Goal: Use online tool/utility: Use online tool/utility

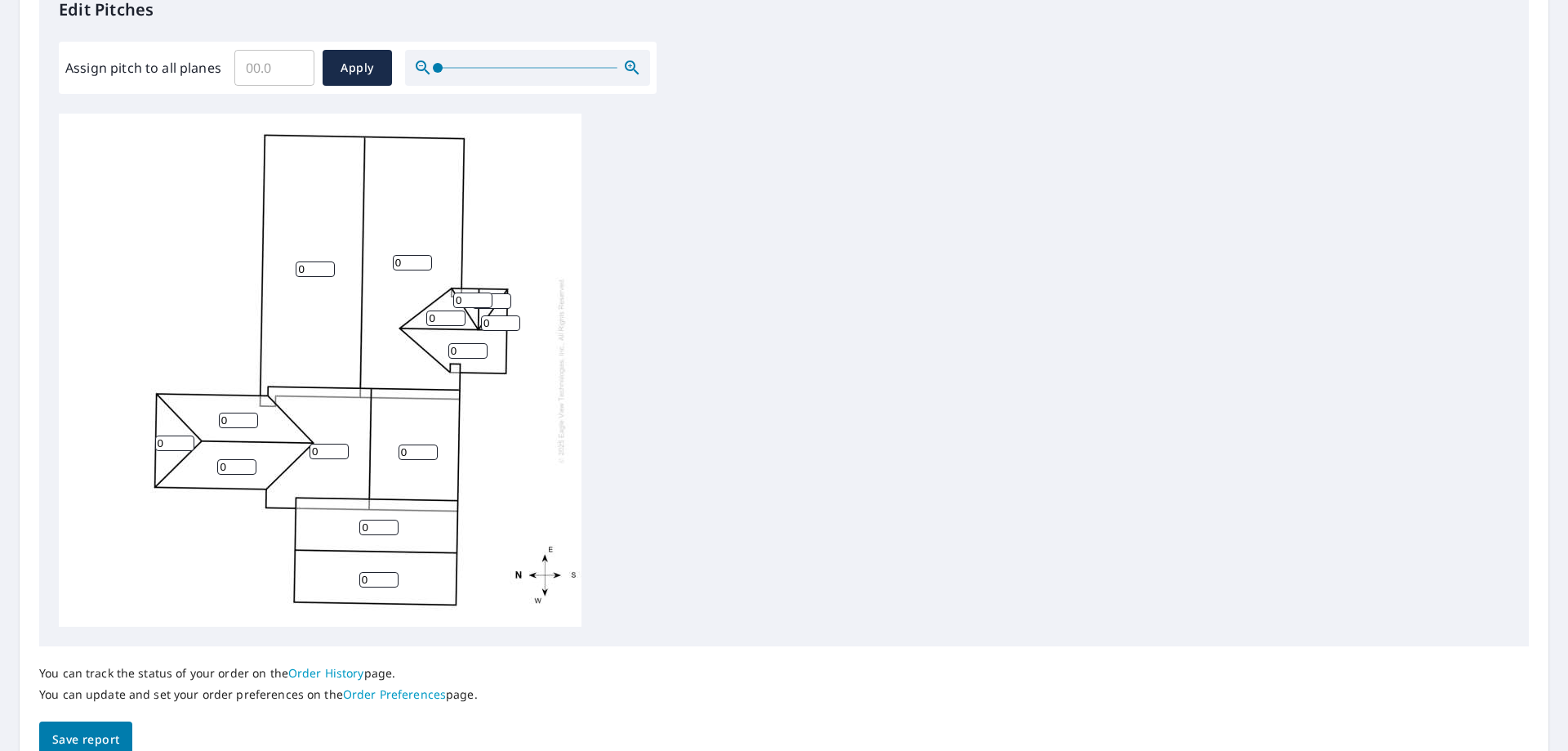
scroll to position [490, 0]
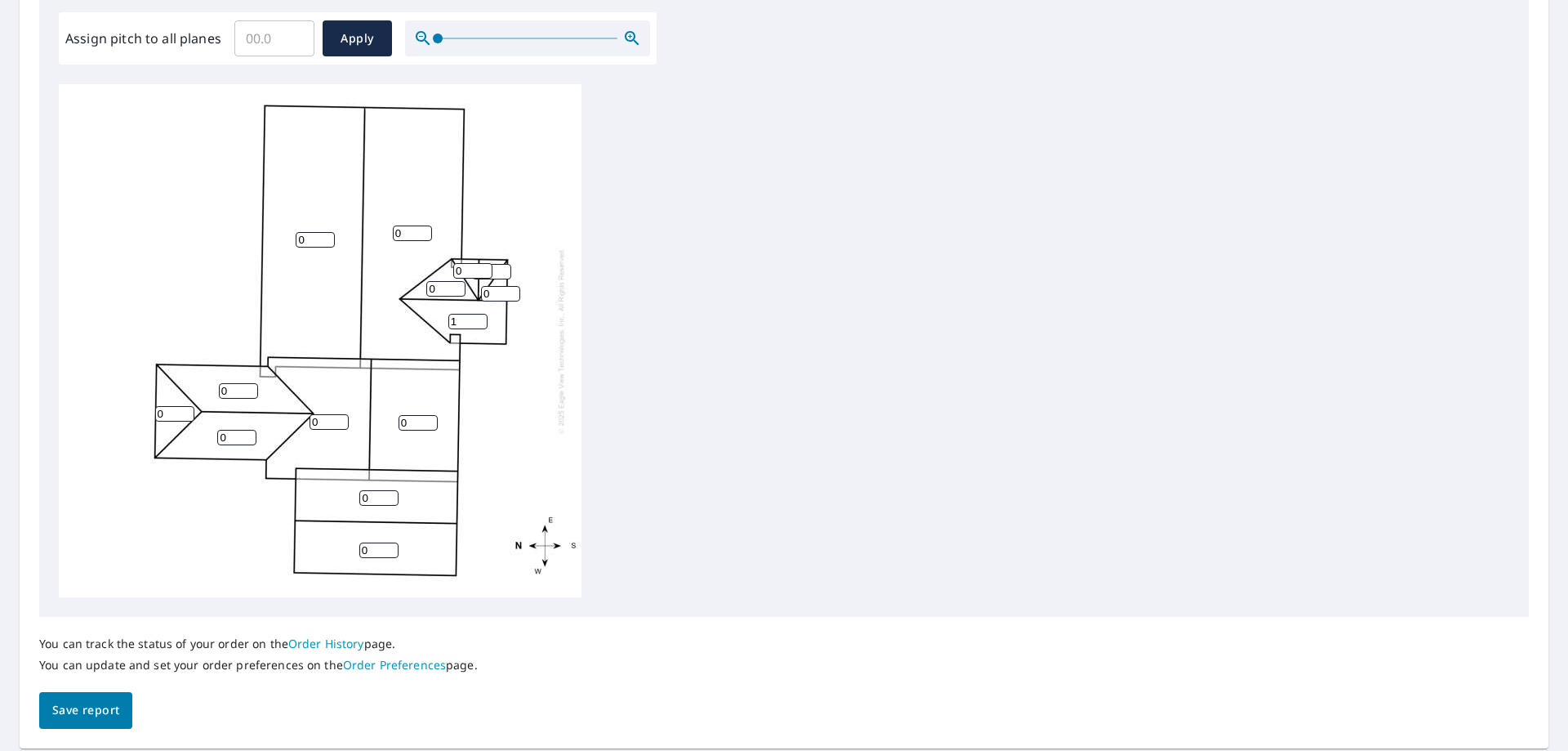
click at [480, 318] on input "1" at bounding box center [468, 322] width 39 height 16
click at [480, 318] on input "2" at bounding box center [468, 322] width 39 height 16
click at [480, 318] on input "3" at bounding box center [468, 322] width 39 height 16
click at [480, 318] on input "4" at bounding box center [468, 322] width 39 height 16
click at [480, 318] on input "5" at bounding box center [468, 322] width 39 height 16
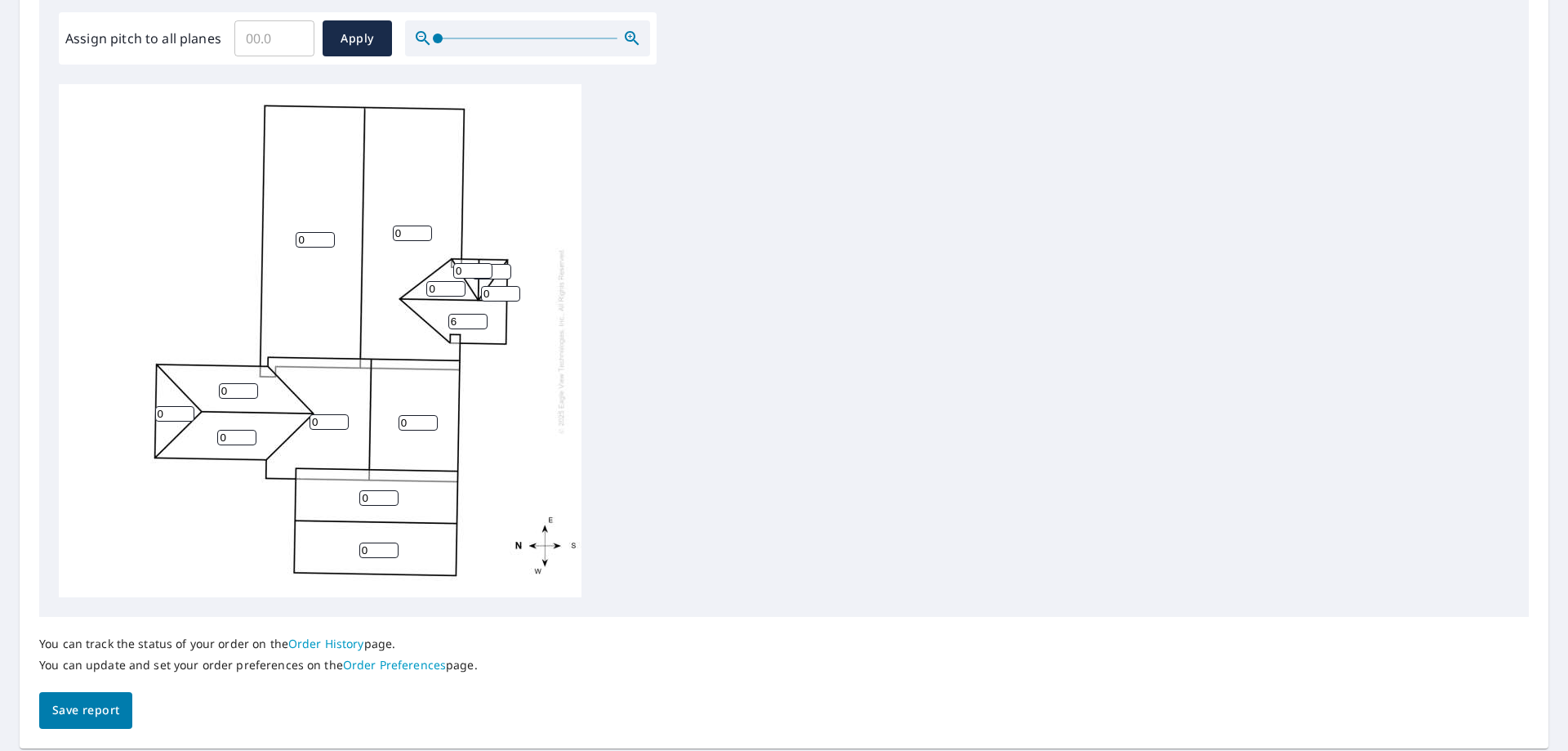
click at [480, 318] on input "6" at bounding box center [468, 322] width 39 height 16
click at [480, 318] on input "7" at bounding box center [468, 322] width 39 height 16
click at [480, 318] on input "8" at bounding box center [468, 322] width 39 height 16
click at [480, 318] on input "9" at bounding box center [468, 322] width 39 height 16
click at [480, 318] on input "10" at bounding box center [468, 322] width 39 height 16
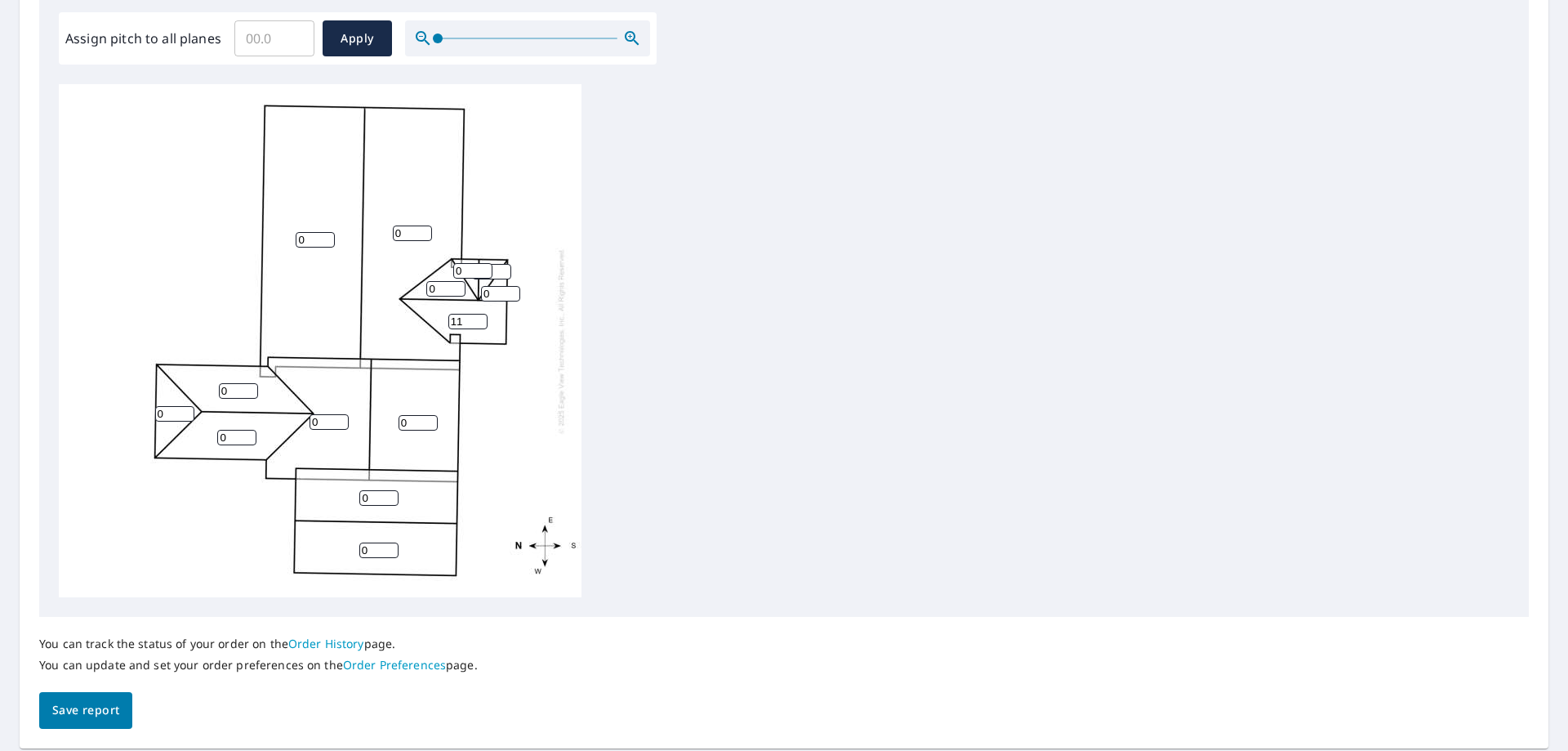
click at [480, 318] on input "11" at bounding box center [468, 322] width 39 height 16
type input "12"
click at [480, 318] on input "12" at bounding box center [468, 322] width 39 height 16
click at [457, 288] on input "1" at bounding box center [446, 289] width 39 height 16
click at [457, 288] on input "2" at bounding box center [446, 289] width 39 height 16
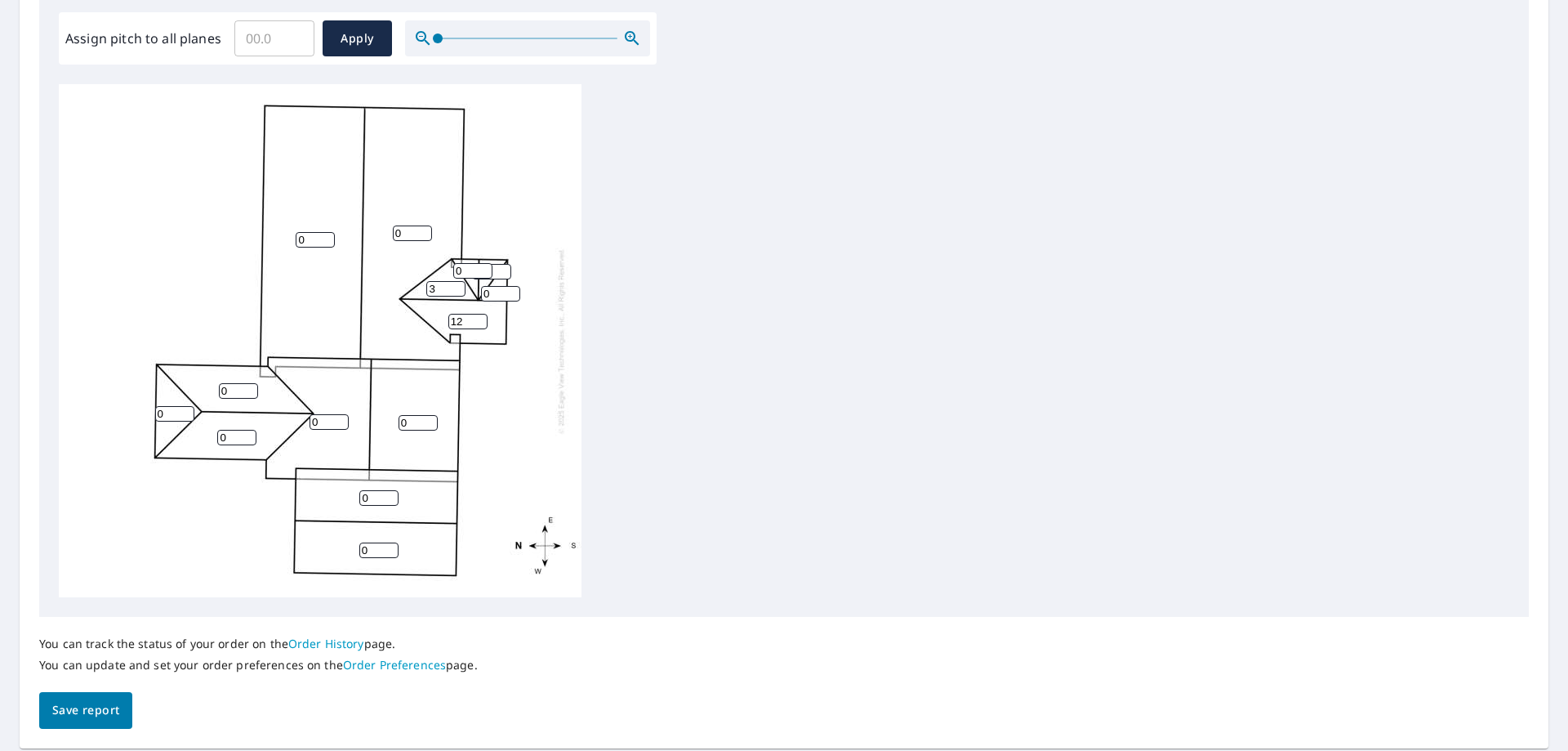
click at [457, 288] on input "3" at bounding box center [446, 289] width 39 height 16
click at [457, 288] on input "4" at bounding box center [446, 289] width 39 height 16
click at [457, 288] on input "5" at bounding box center [446, 289] width 39 height 16
click at [457, 288] on input "6" at bounding box center [446, 289] width 39 height 16
click at [457, 288] on input "7" at bounding box center [446, 289] width 39 height 16
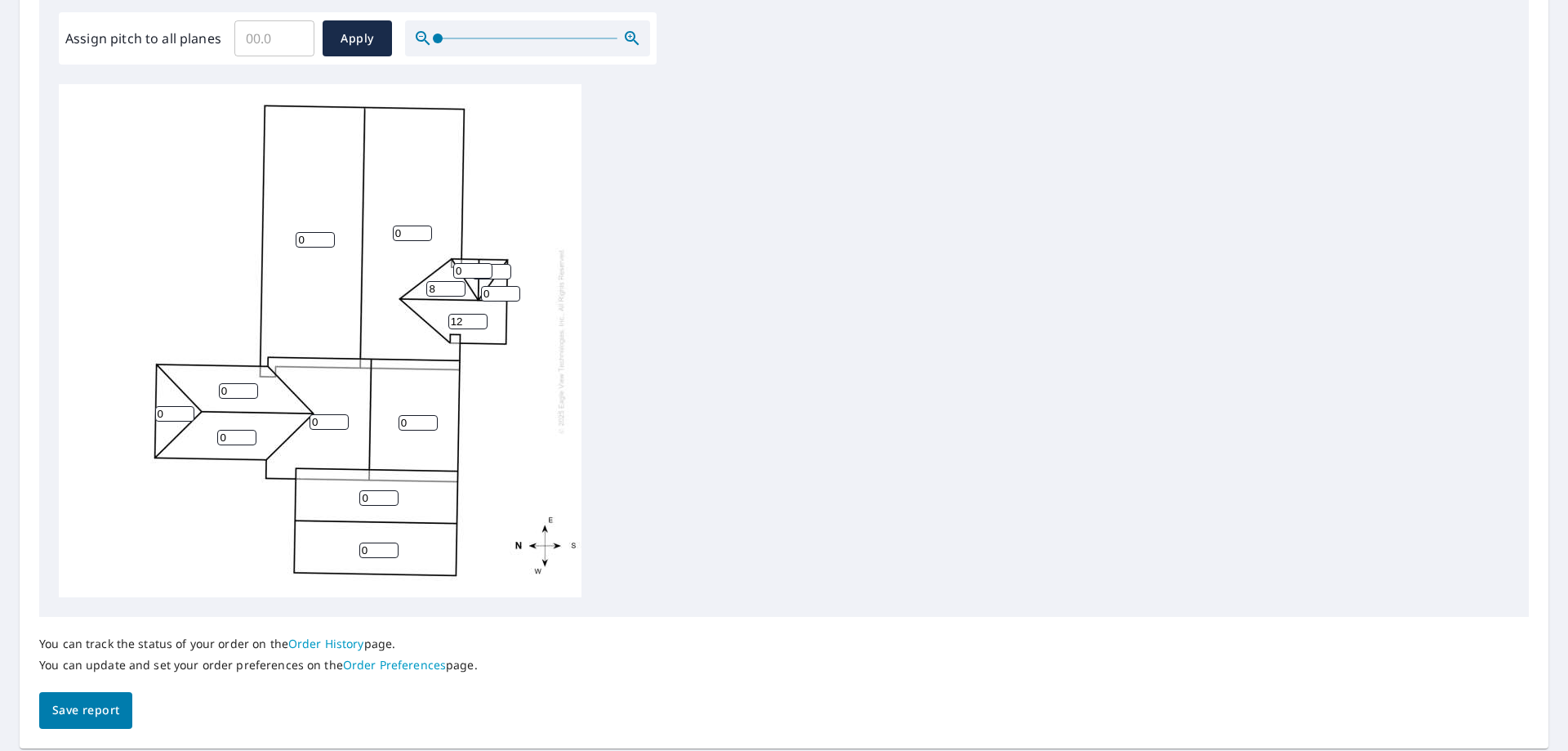
click at [457, 288] on input "8" at bounding box center [446, 289] width 39 height 16
click at [457, 288] on input "9" at bounding box center [446, 289] width 39 height 16
click at [457, 288] on input "10" at bounding box center [446, 289] width 39 height 16
click at [457, 288] on input "11" at bounding box center [446, 289] width 39 height 16
type input "12"
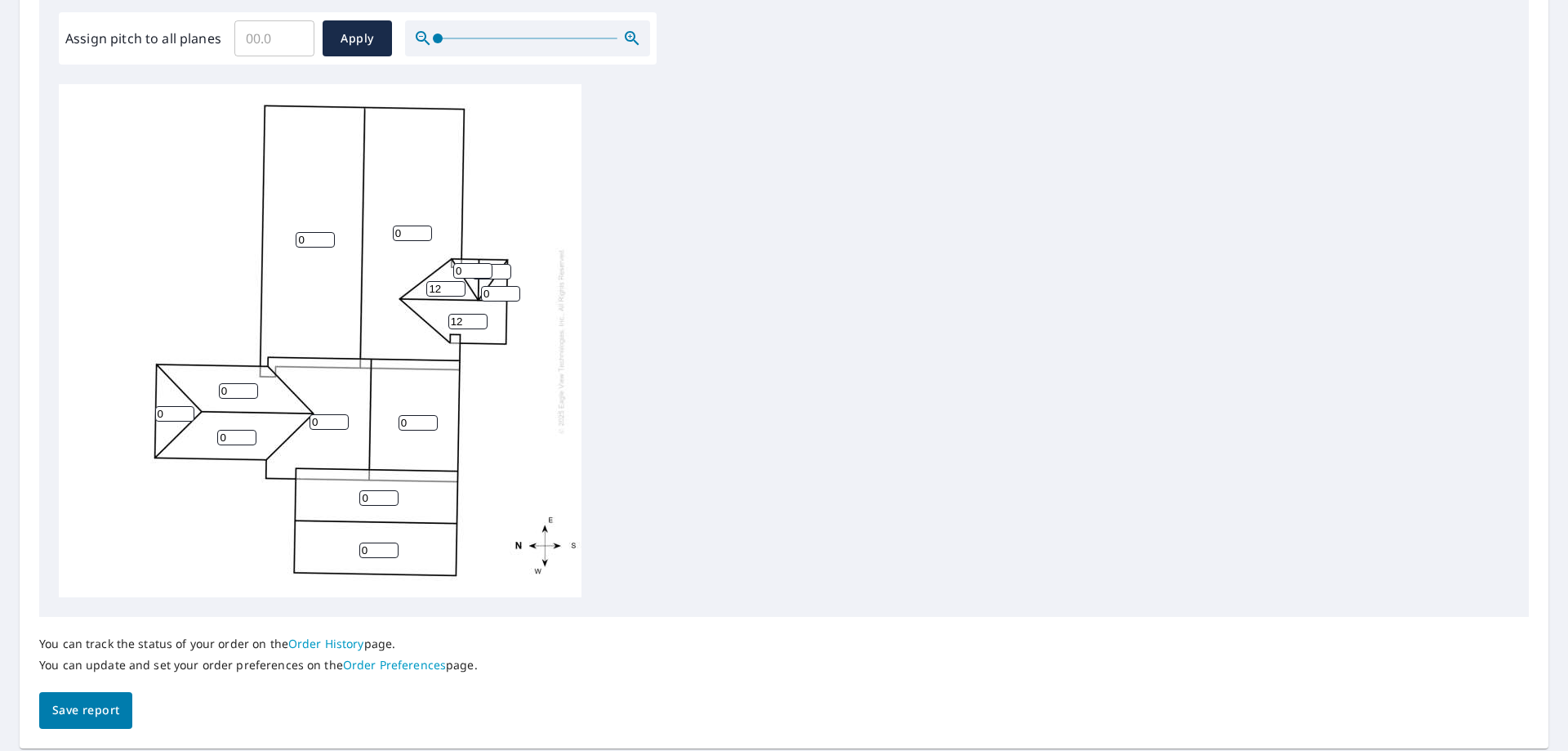
click at [457, 288] on input "12" at bounding box center [446, 289] width 39 height 16
click at [510, 289] on input "1" at bounding box center [500, 294] width 39 height 16
click at [510, 289] on input "2" at bounding box center [500, 294] width 39 height 16
click at [510, 289] on input "3" at bounding box center [500, 294] width 39 height 16
click at [510, 289] on input "4" at bounding box center [500, 294] width 39 height 16
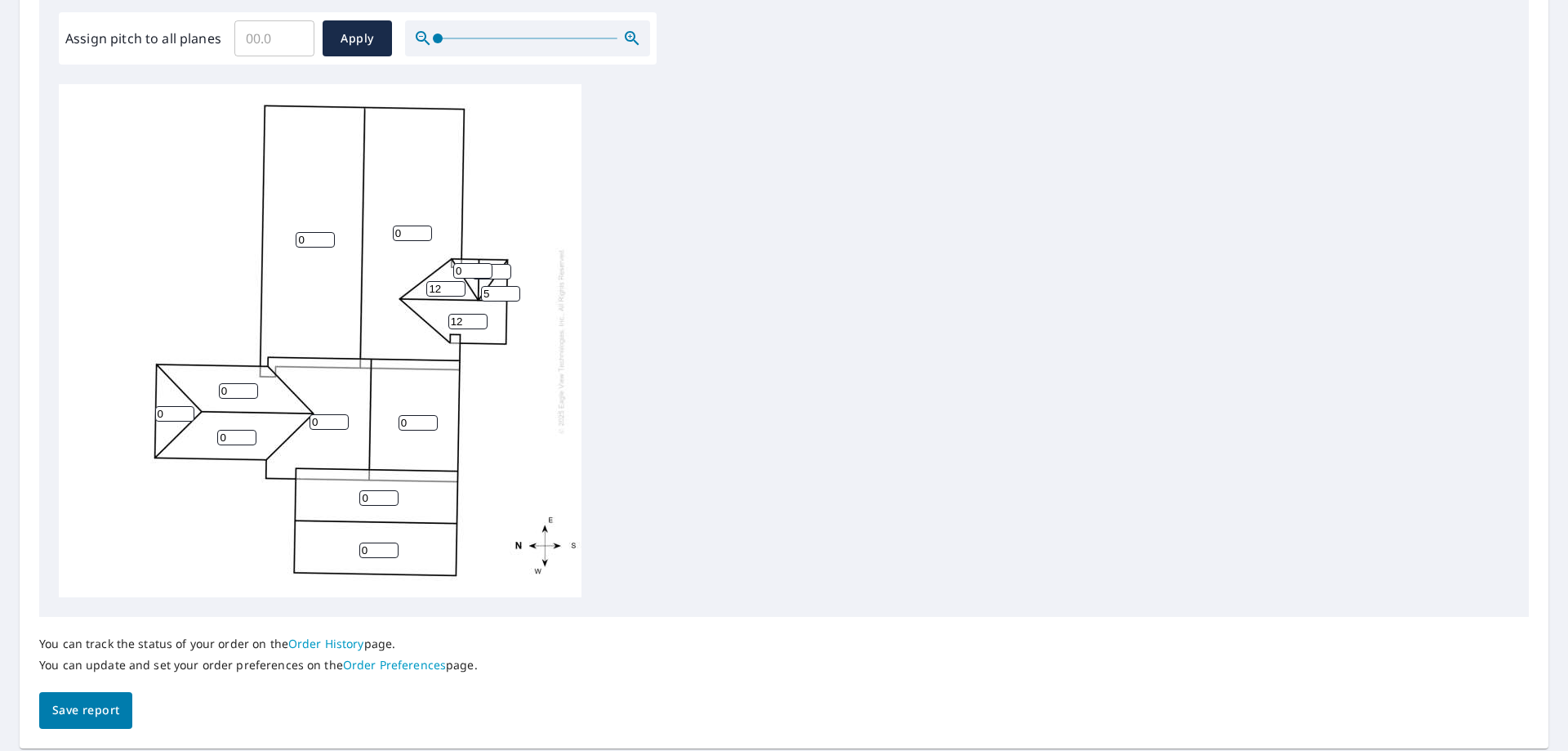
click at [510, 289] on input "5" at bounding box center [500, 294] width 39 height 16
click at [510, 289] on input "6" at bounding box center [500, 294] width 39 height 16
click at [510, 289] on input "7" at bounding box center [500, 294] width 39 height 16
click at [510, 289] on input "8" at bounding box center [500, 294] width 39 height 16
click at [510, 289] on input "9" at bounding box center [500, 294] width 39 height 16
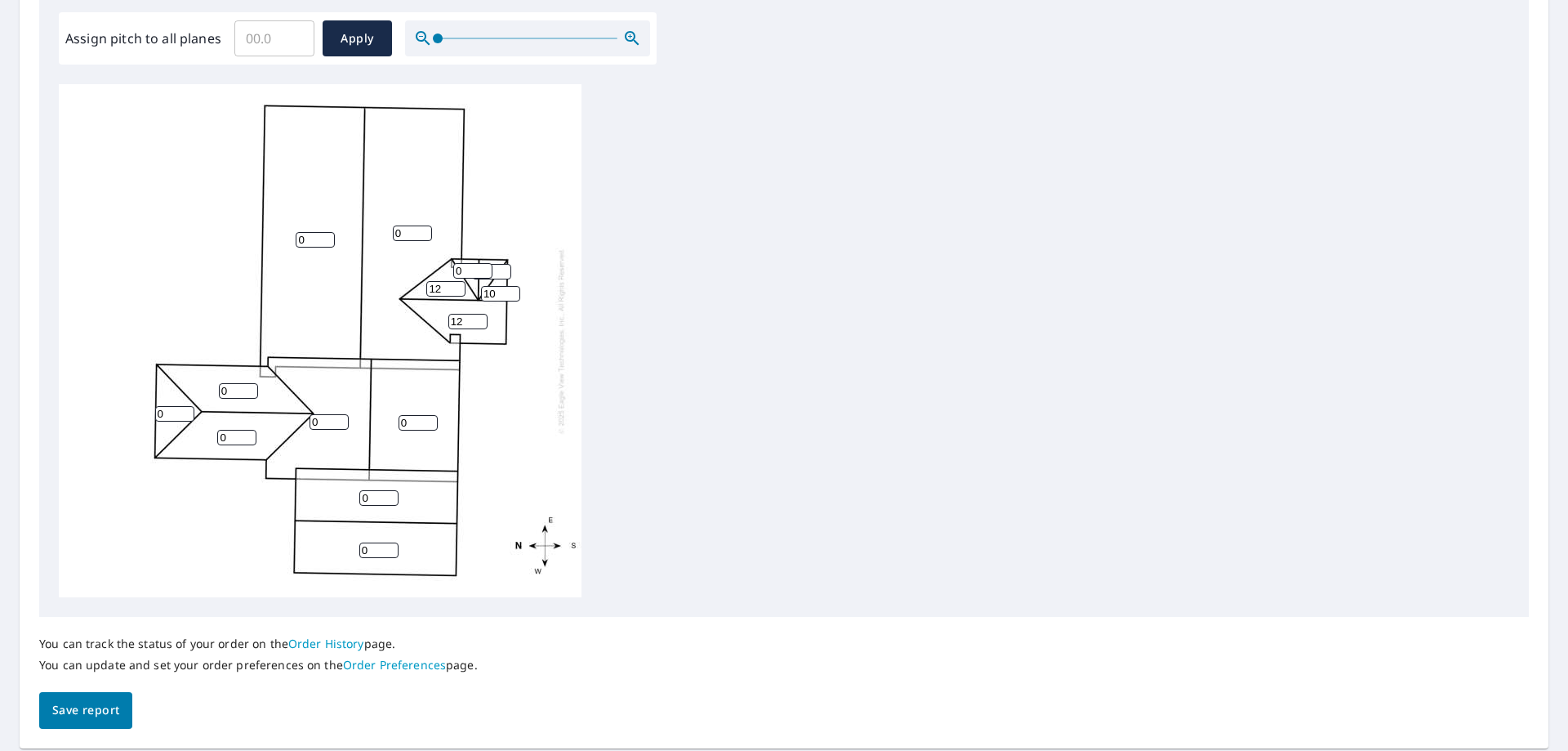
click at [510, 289] on input "10" at bounding box center [500, 294] width 39 height 16
click at [510, 289] on input "11" at bounding box center [500, 294] width 39 height 16
type input "12"
click at [510, 289] on input "12" at bounding box center [500, 294] width 39 height 16
click at [486, 269] on input "1" at bounding box center [473, 270] width 39 height 16
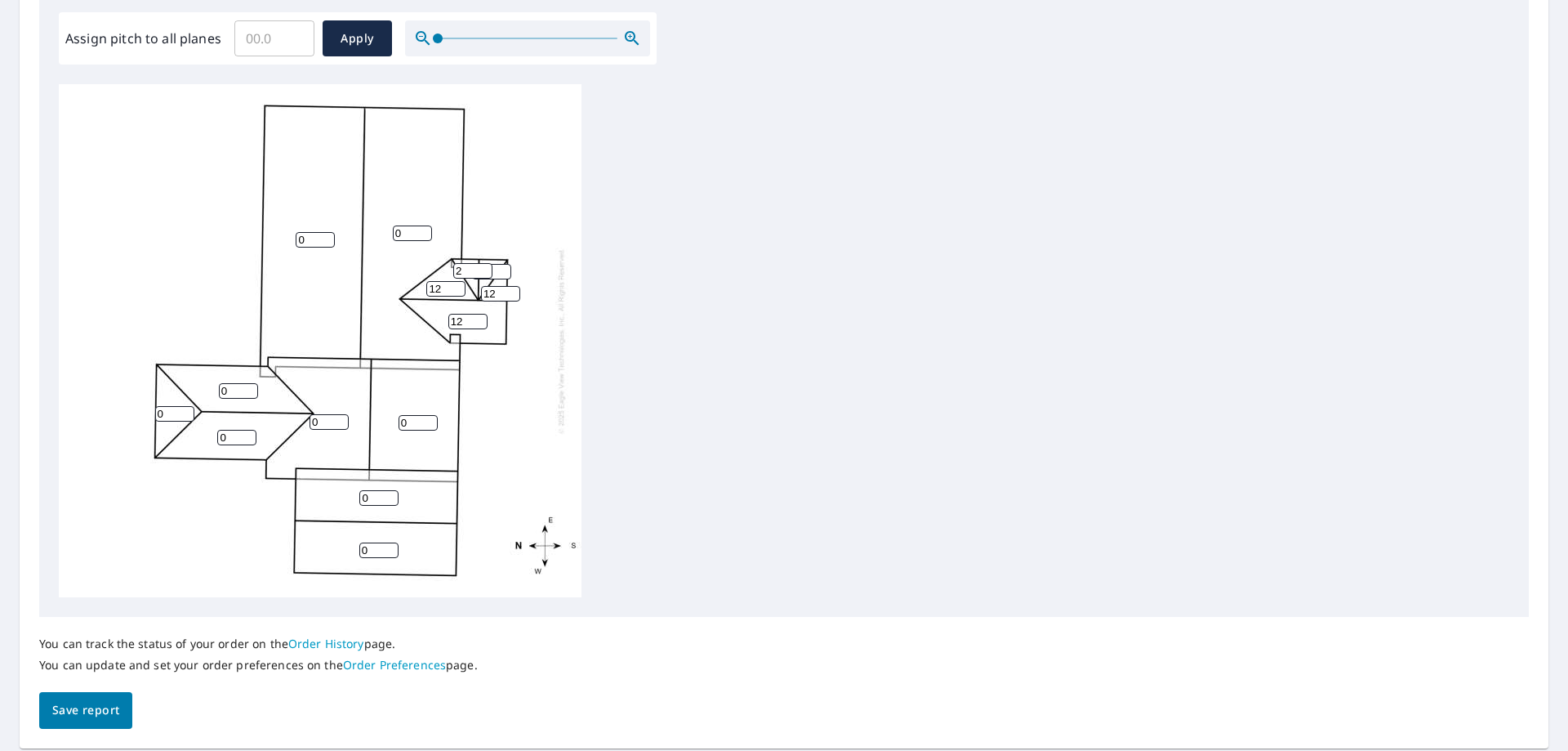
click at [486, 269] on input "2" at bounding box center [473, 270] width 39 height 16
click at [486, 269] on input "3" at bounding box center [473, 270] width 39 height 16
click at [486, 269] on input "4" at bounding box center [473, 270] width 39 height 16
click at [486, 269] on input "5" at bounding box center [473, 270] width 39 height 16
click at [486, 269] on input "6" at bounding box center [473, 270] width 39 height 16
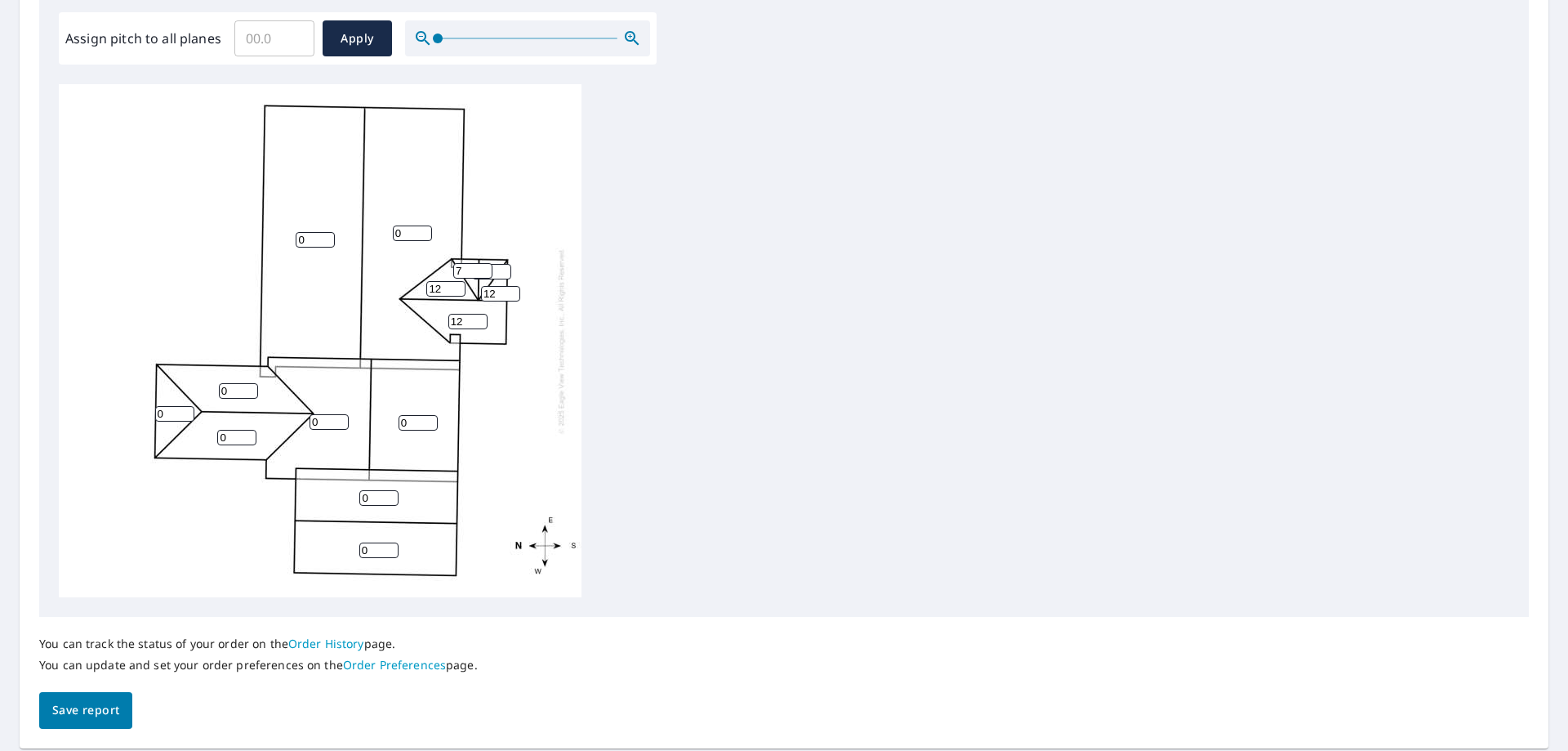
click at [486, 269] on input "7" at bounding box center [473, 270] width 39 height 16
click at [486, 269] on input "8" at bounding box center [473, 270] width 39 height 16
click at [486, 269] on input "9" at bounding box center [473, 270] width 39 height 16
click at [486, 269] on input "10" at bounding box center [473, 270] width 39 height 16
click at [486, 269] on input "11" at bounding box center [473, 270] width 39 height 16
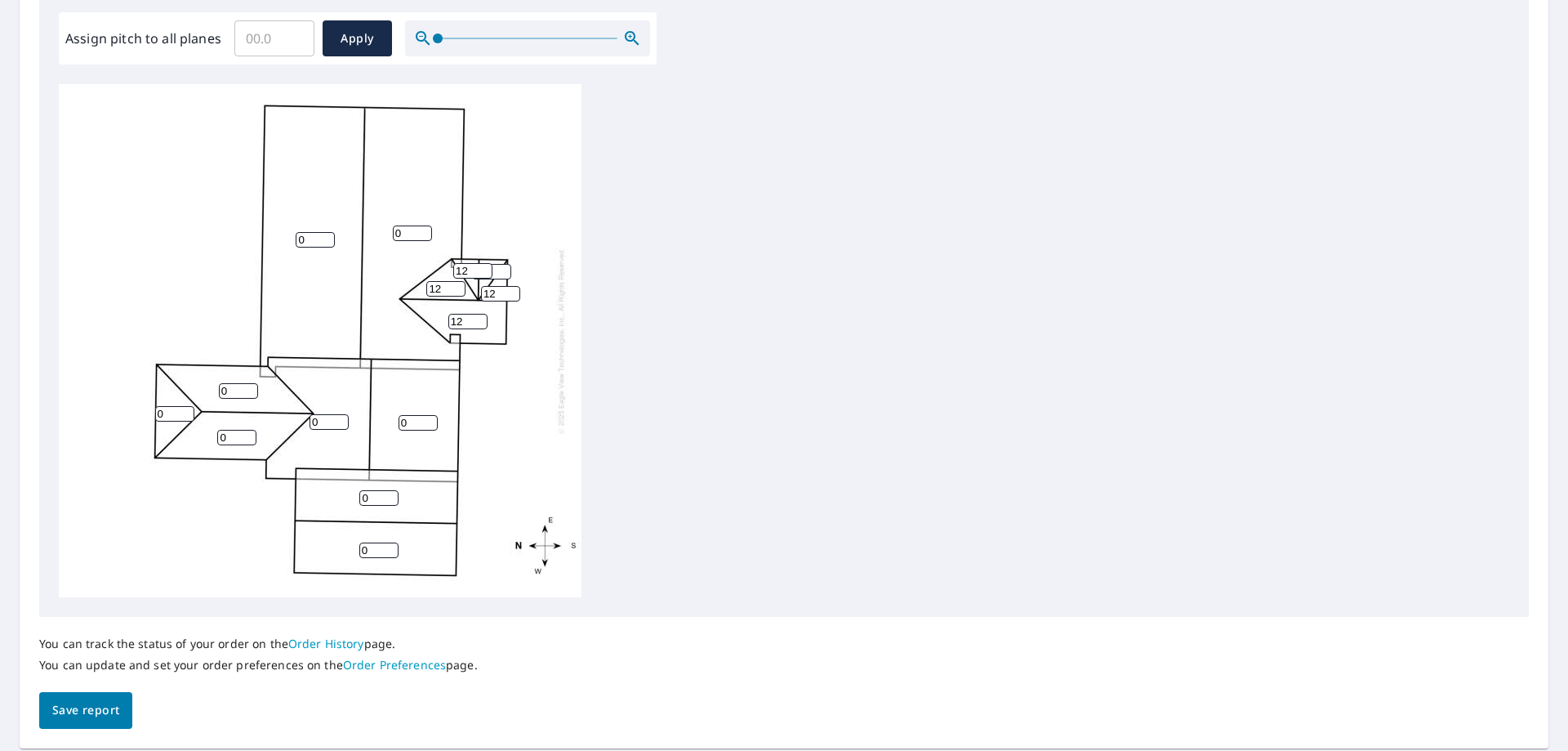
type input "12"
click at [486, 269] on input "12" at bounding box center [473, 270] width 39 height 16
click at [501, 267] on input "1" at bounding box center [491, 271] width 39 height 16
click at [501, 267] on input "2" at bounding box center [491, 271] width 39 height 16
click at [501, 267] on input "3" at bounding box center [491, 271] width 39 height 16
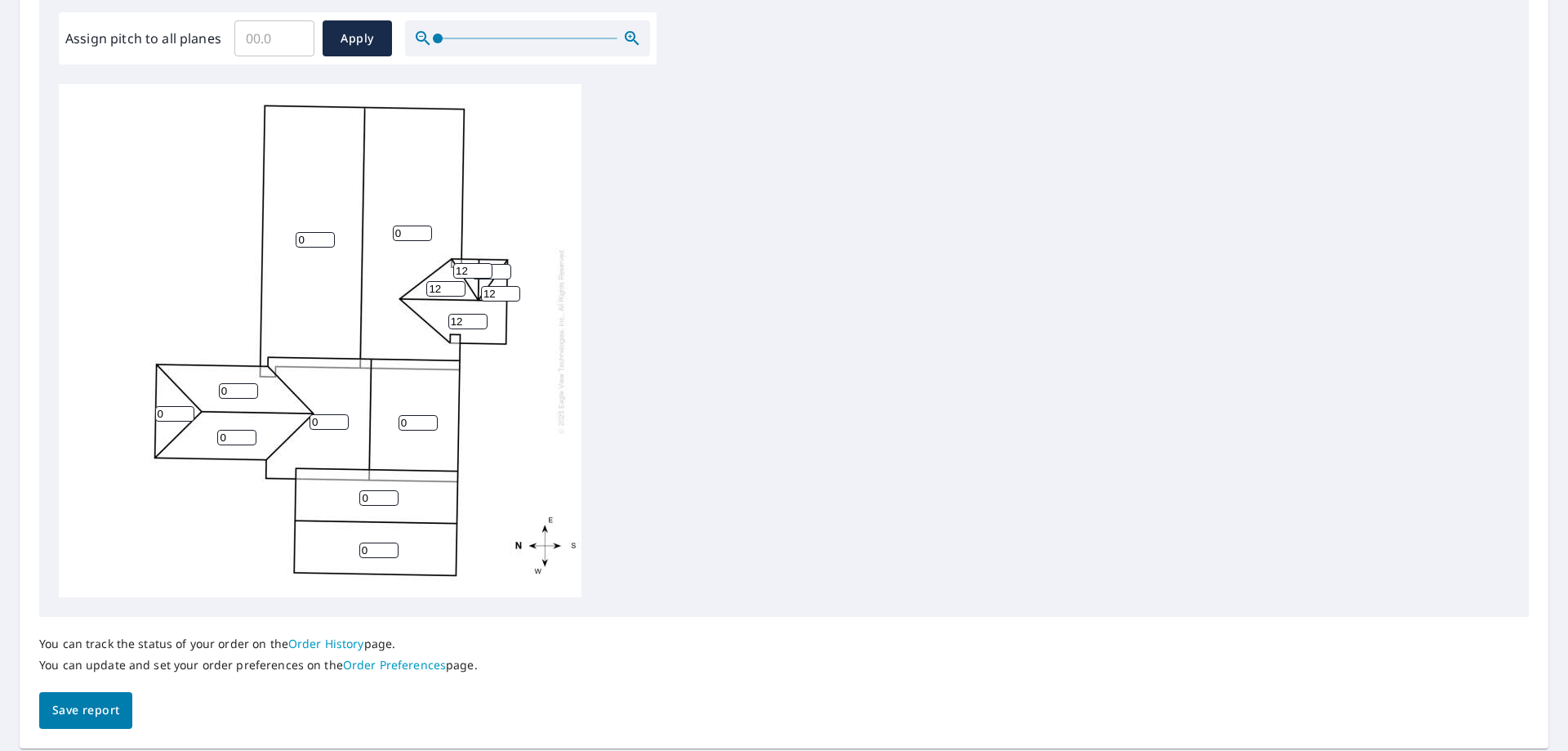
click at [502, 267] on input "4" at bounding box center [491, 271] width 39 height 16
click at [503, 267] on input "5" at bounding box center [491, 271] width 39 height 16
click at [503, 267] on input "6" at bounding box center [491, 271] width 39 height 16
click at [503, 267] on input "7" at bounding box center [491, 271] width 39 height 16
click at [503, 267] on input "8" at bounding box center [491, 271] width 39 height 16
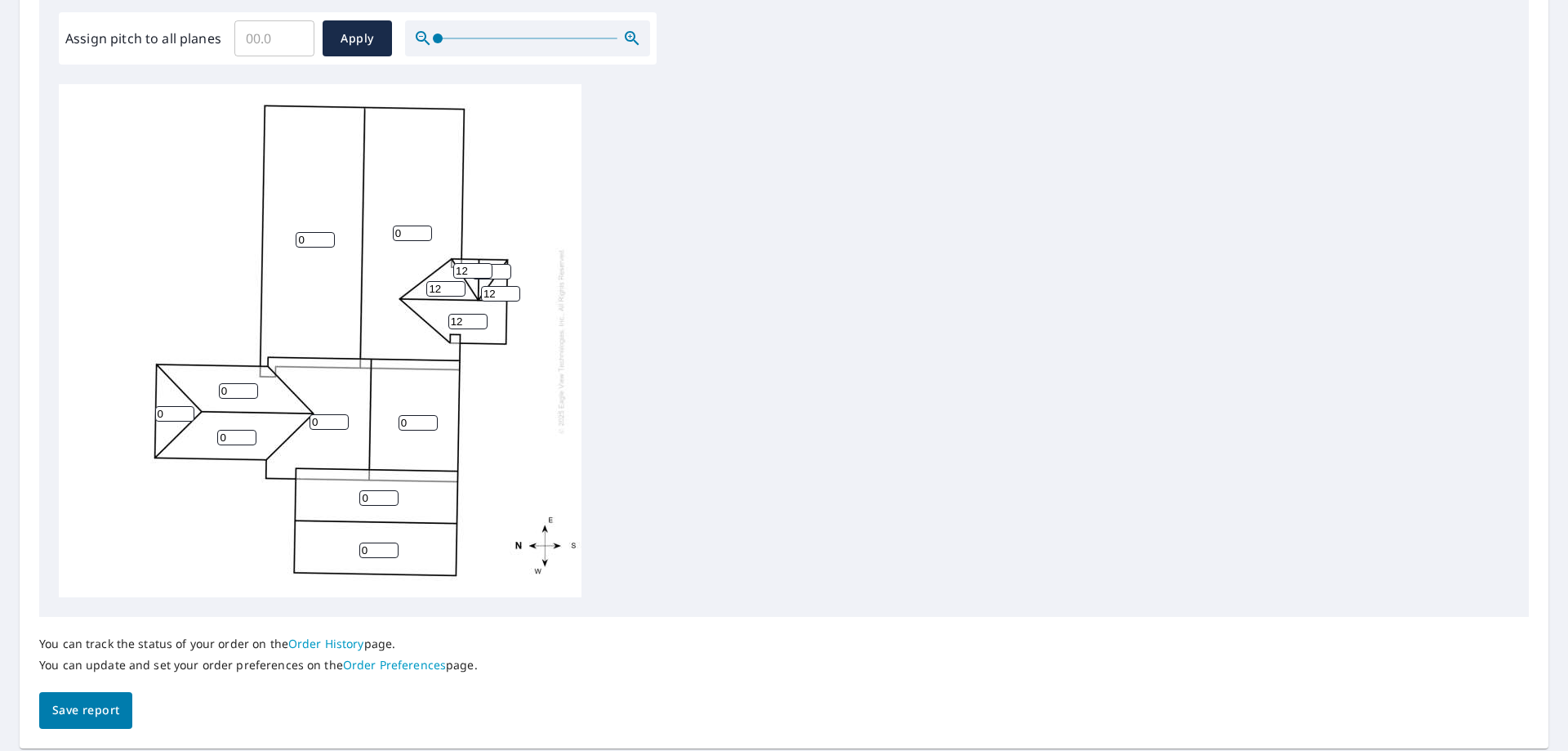
click at [503, 267] on input "9" at bounding box center [491, 271] width 39 height 16
click at [503, 267] on input "10" at bounding box center [491, 271] width 39 height 16
click at [503, 267] on input "11" at bounding box center [491, 271] width 39 height 16
click at [503, 267] on input "12" at bounding box center [491, 271] width 39 height 16
type input "13"
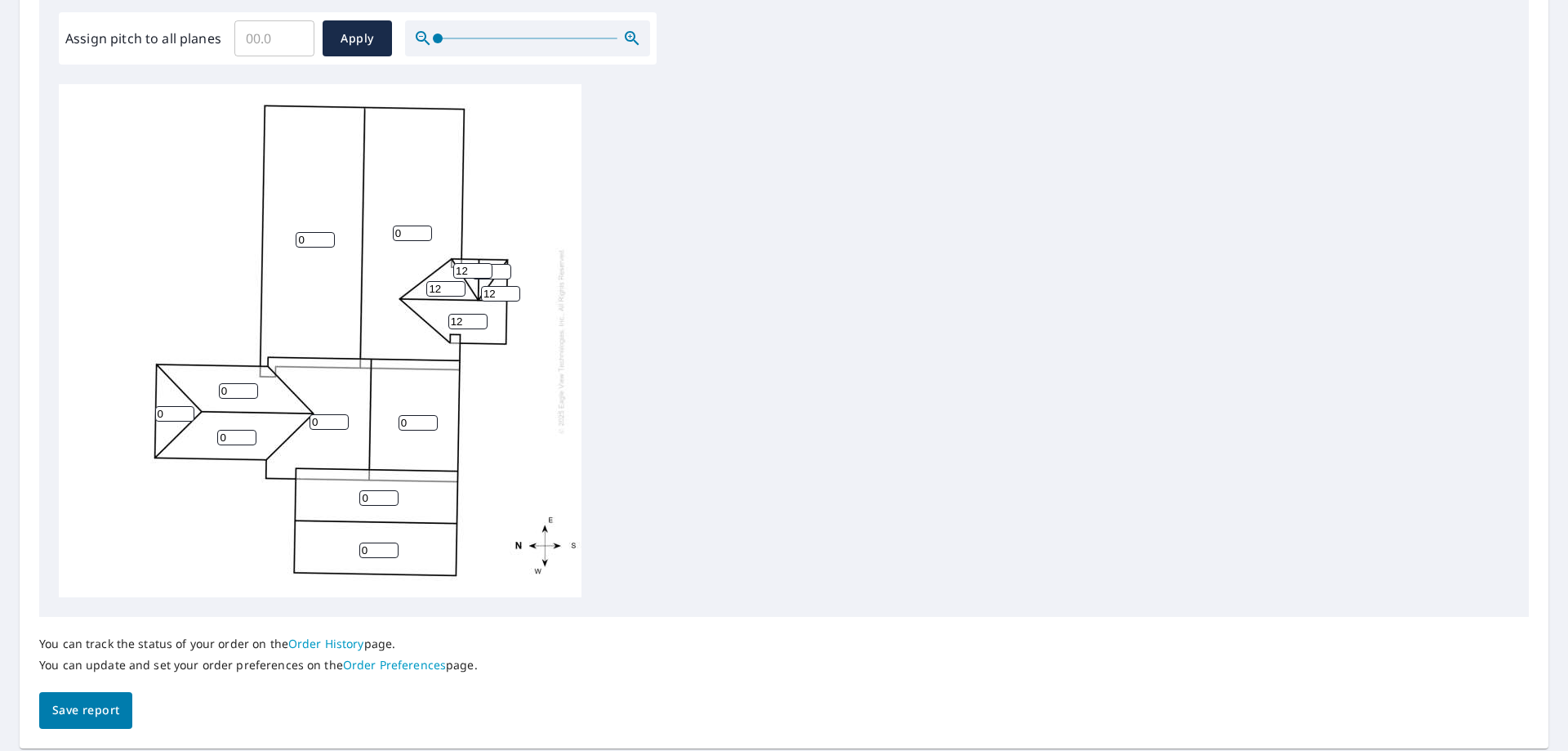
click at [503, 267] on input "13" at bounding box center [491, 271] width 39 height 16
click at [424, 231] on input "1" at bounding box center [412, 234] width 39 height 16
click at [424, 231] on input "2" at bounding box center [412, 234] width 39 height 16
click at [424, 231] on input "3" at bounding box center [412, 234] width 39 height 16
click at [424, 231] on input "4" at bounding box center [412, 234] width 39 height 16
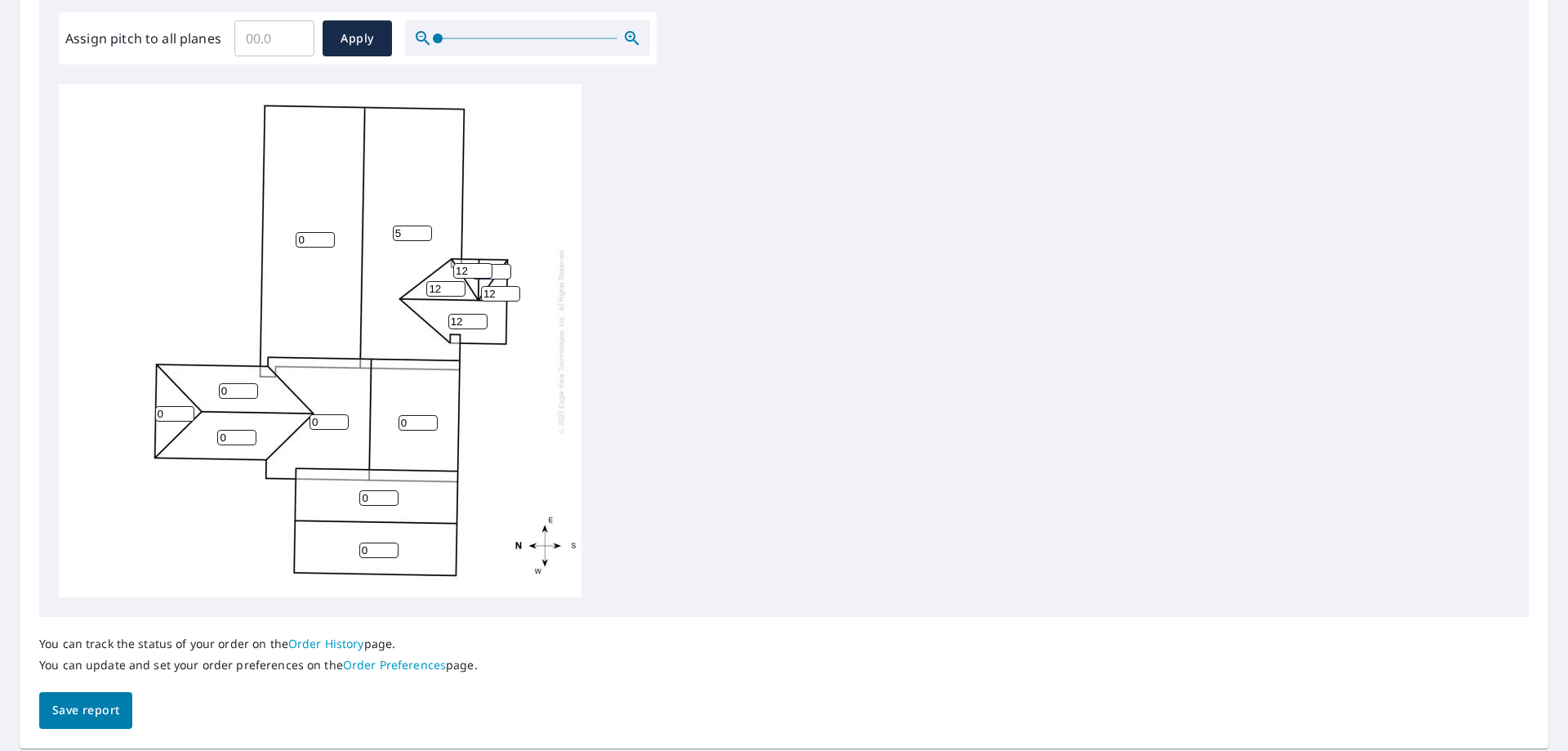
click at [424, 231] on input "5" at bounding box center [412, 234] width 39 height 16
click at [424, 231] on input "6" at bounding box center [412, 234] width 39 height 16
click at [424, 231] on input "7" at bounding box center [412, 234] width 39 height 16
click at [423, 233] on input "8" at bounding box center [412, 234] width 39 height 16
click at [425, 236] on input "7" at bounding box center [412, 234] width 39 height 16
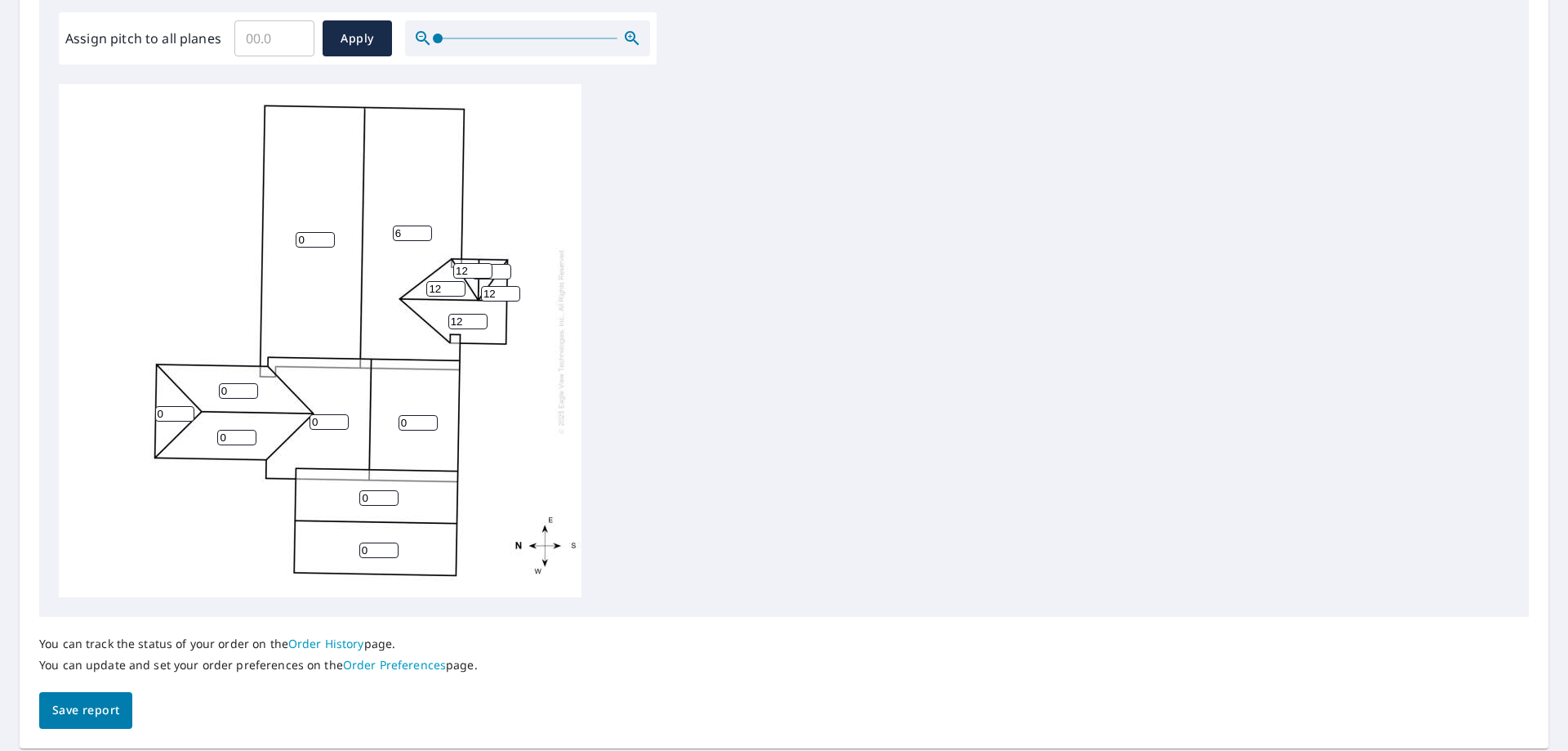
type input "6"
click at [425, 236] on input "6" at bounding box center [412, 234] width 39 height 16
click at [329, 236] on input "1" at bounding box center [315, 239] width 39 height 16
click at [329, 236] on input "2" at bounding box center [315, 239] width 39 height 16
click at [329, 236] on input "3" at bounding box center [315, 239] width 39 height 16
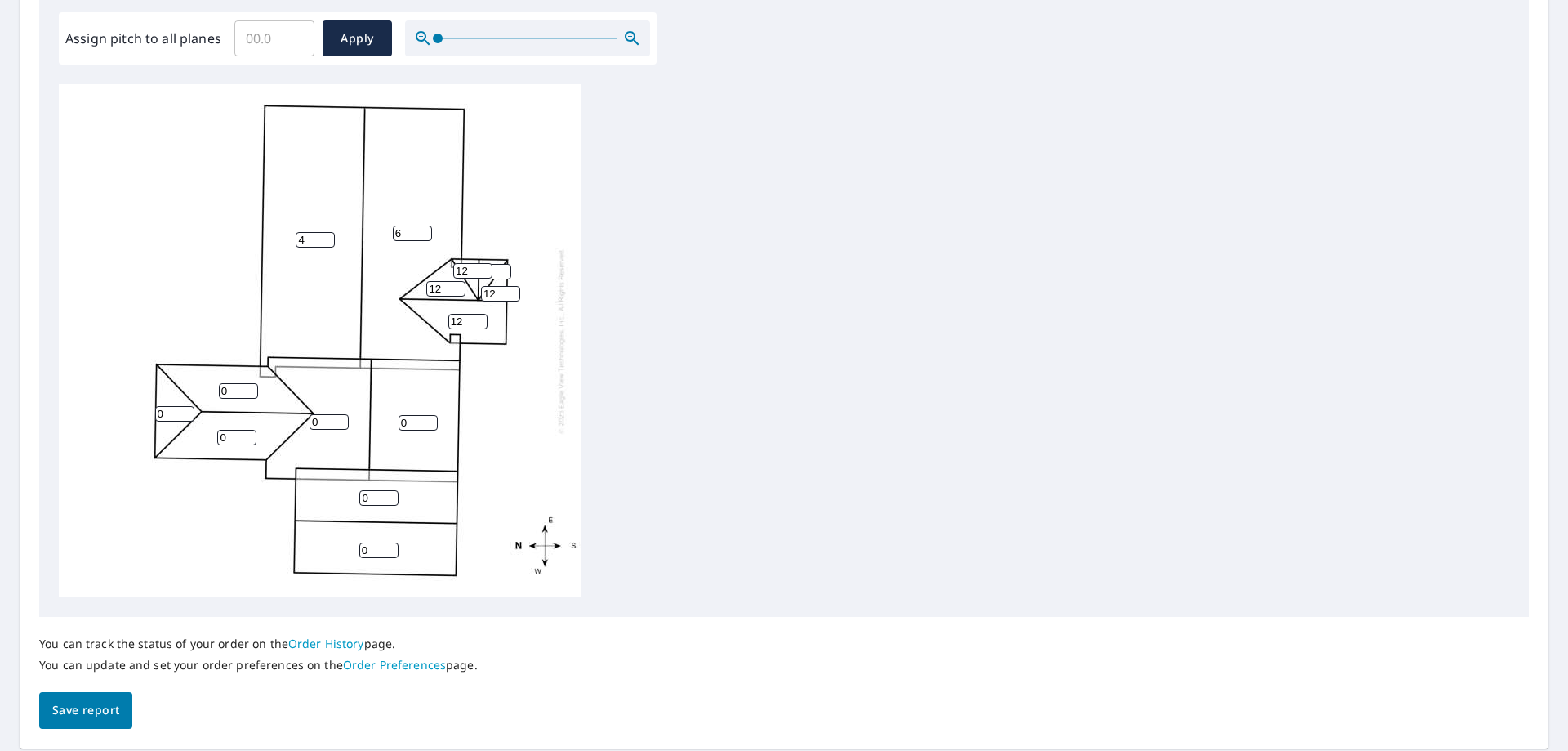
click at [329, 236] on input "4" at bounding box center [315, 239] width 39 height 16
click at [329, 236] on input "5" at bounding box center [315, 239] width 39 height 16
type input "6"
click at [329, 236] on input "6" at bounding box center [315, 239] width 39 height 16
click at [175, 413] on input "0" at bounding box center [174, 414] width 39 height 16
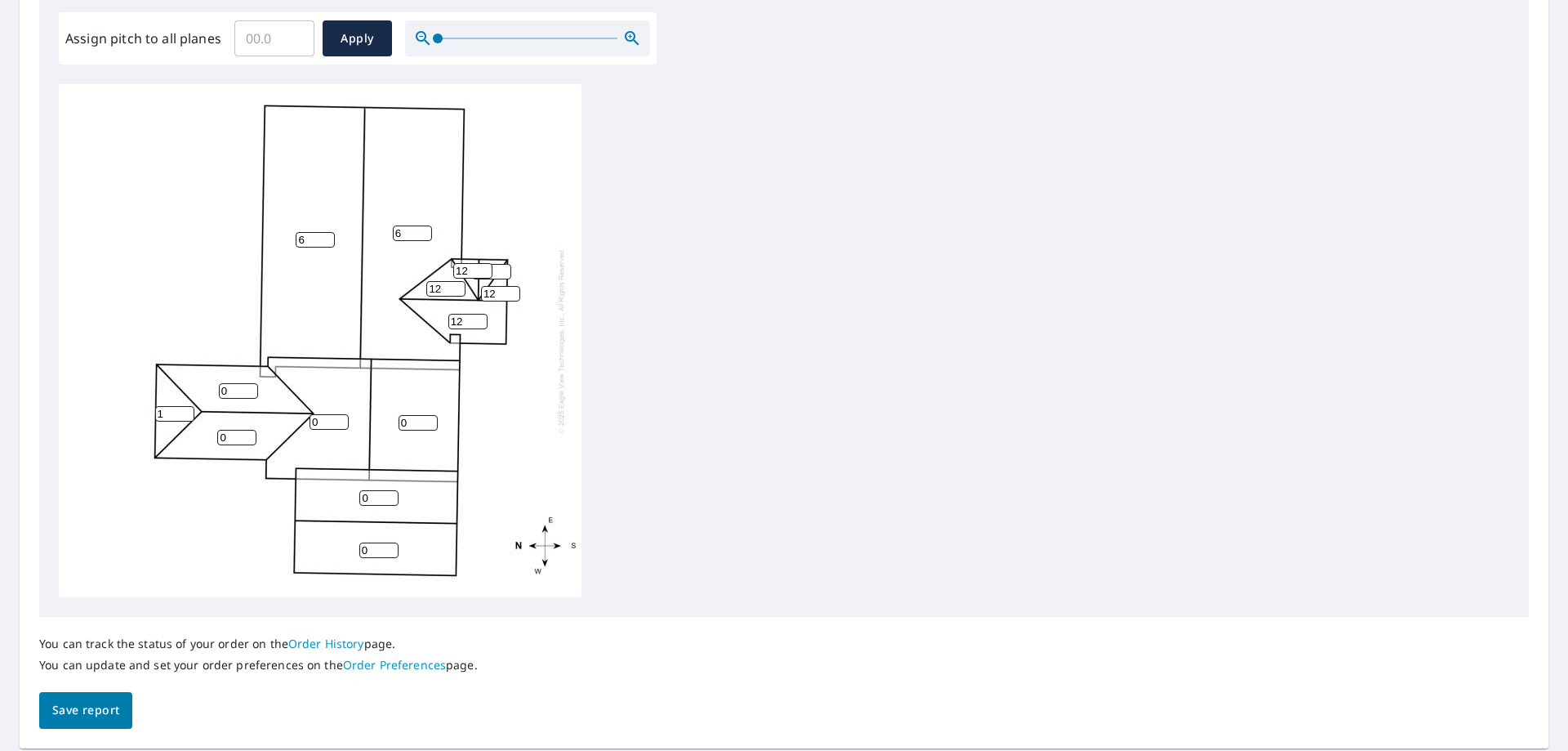
click at [191, 410] on input "1" at bounding box center [174, 414] width 39 height 16
click at [188, 410] on input "2" at bounding box center [174, 414] width 39 height 16
click at [188, 410] on input "3" at bounding box center [174, 414] width 39 height 16
type input "4"
click at [188, 410] on input "4" at bounding box center [174, 414] width 39 height 16
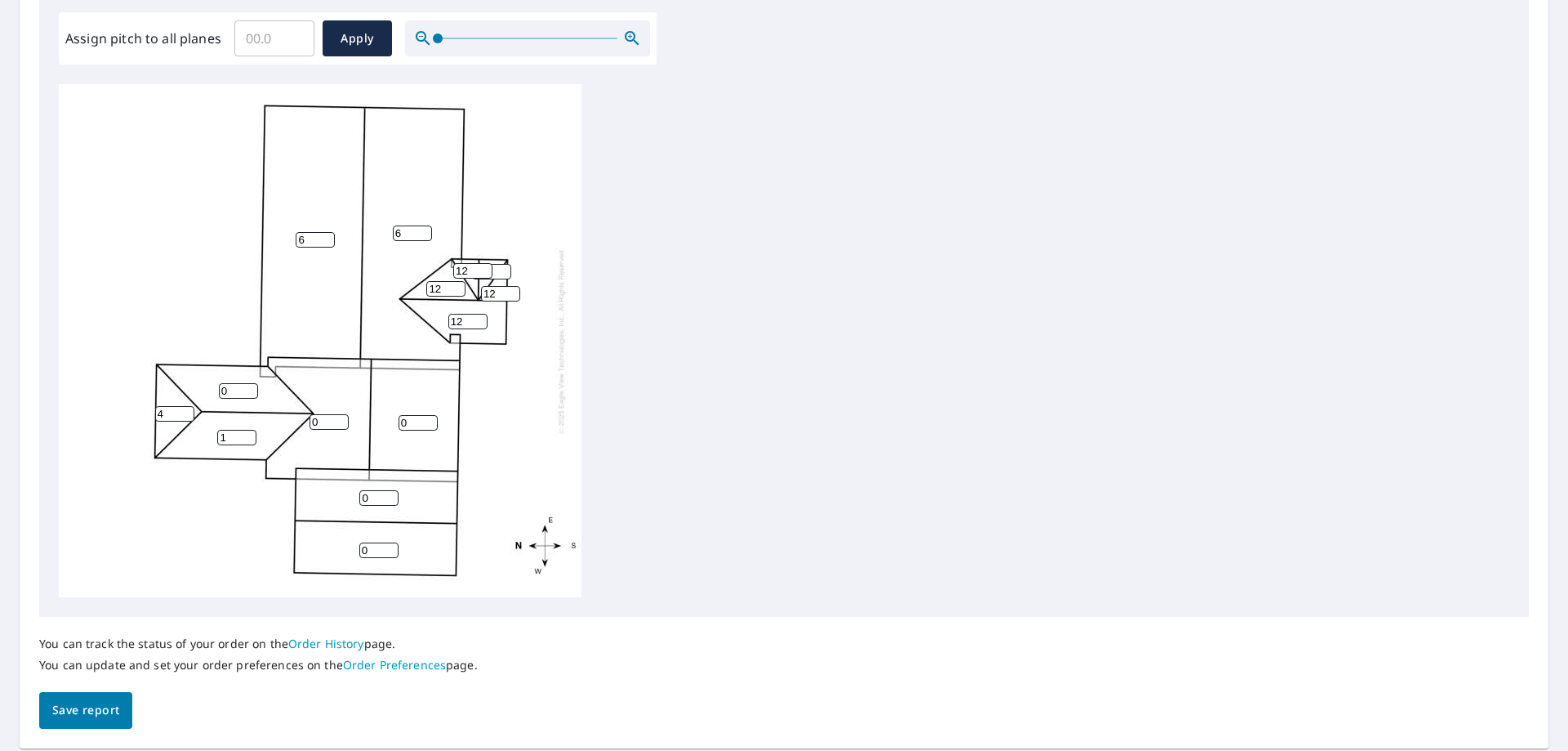
click at [249, 434] on input "1" at bounding box center [236, 437] width 39 height 16
click at [249, 434] on input "2" at bounding box center [236, 437] width 39 height 16
click at [249, 434] on input "3" at bounding box center [236, 437] width 39 height 16
type input "4"
click at [249, 434] on input "4" at bounding box center [236, 437] width 39 height 16
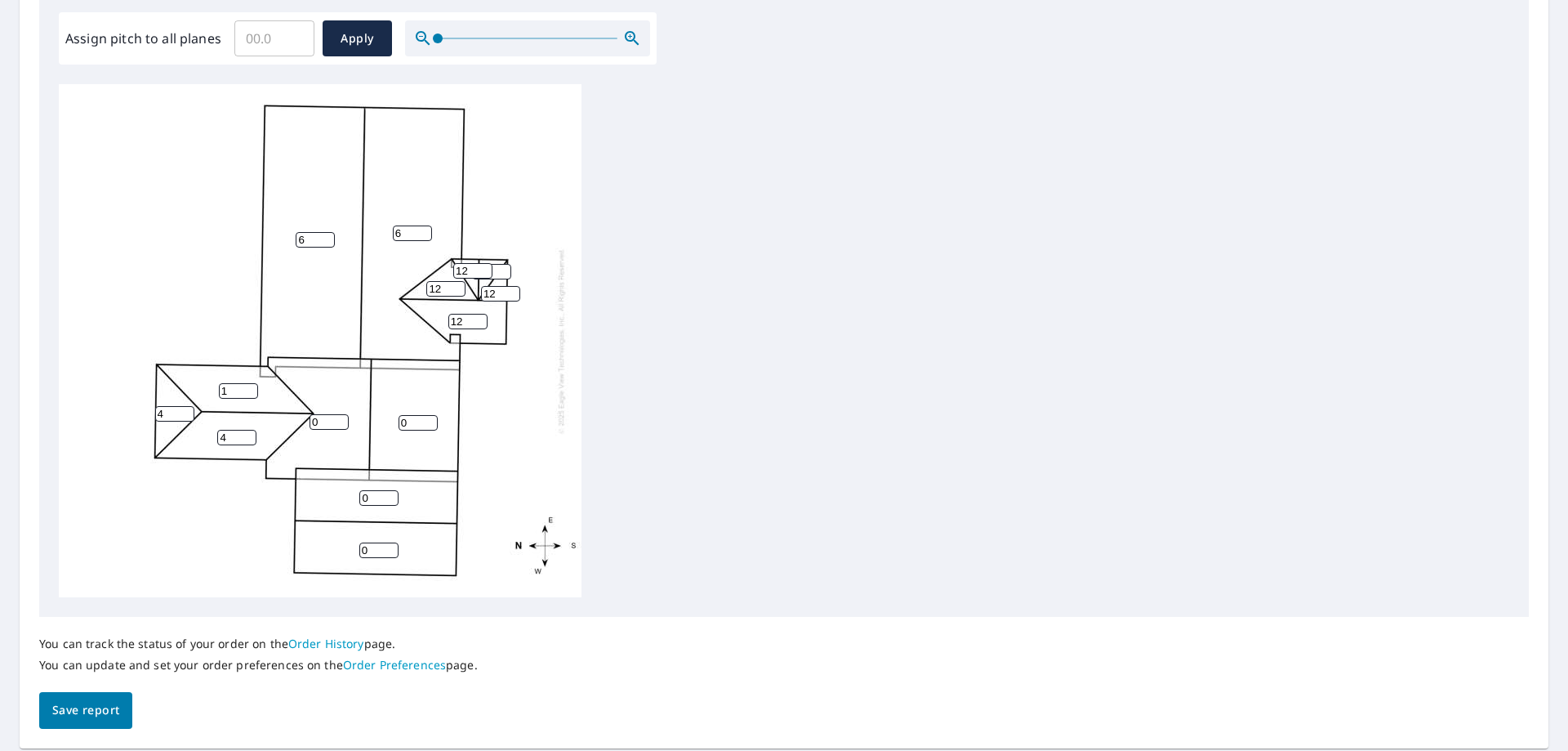
click at [252, 387] on input "1" at bounding box center [238, 391] width 39 height 16
click at [252, 387] on input "2" at bounding box center [238, 391] width 39 height 16
click at [252, 387] on input "3" at bounding box center [238, 391] width 39 height 16
type input "4"
click at [252, 387] on input "4" at bounding box center [238, 391] width 39 height 16
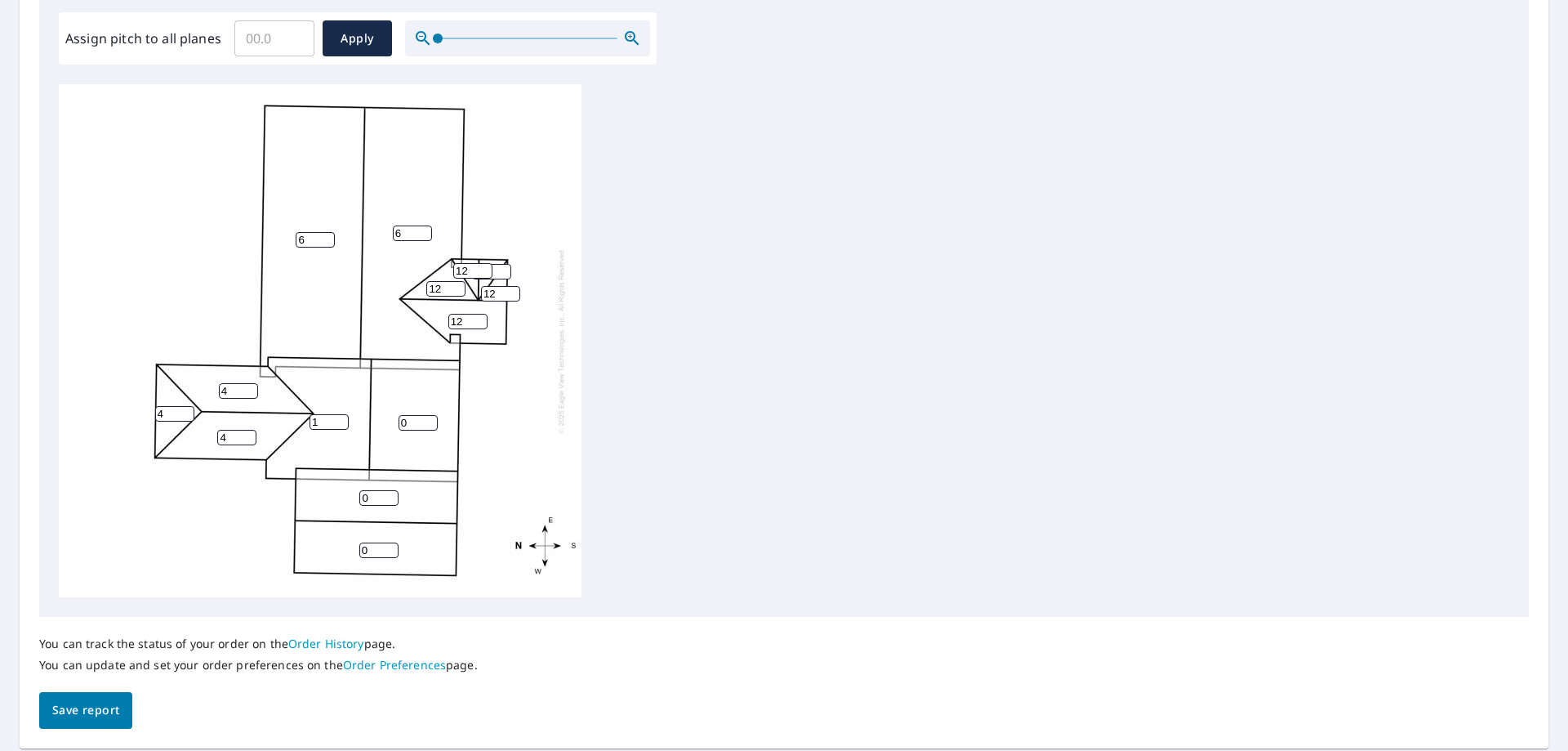
click at [341, 421] on input "1" at bounding box center [329, 422] width 39 height 16
click at [341, 421] on input "2" at bounding box center [329, 422] width 39 height 16
click at [341, 421] on input "3" at bounding box center [329, 422] width 39 height 16
click at [341, 421] on input "4" at bounding box center [329, 422] width 39 height 16
click at [341, 421] on input "6" at bounding box center [329, 422] width 39 height 16
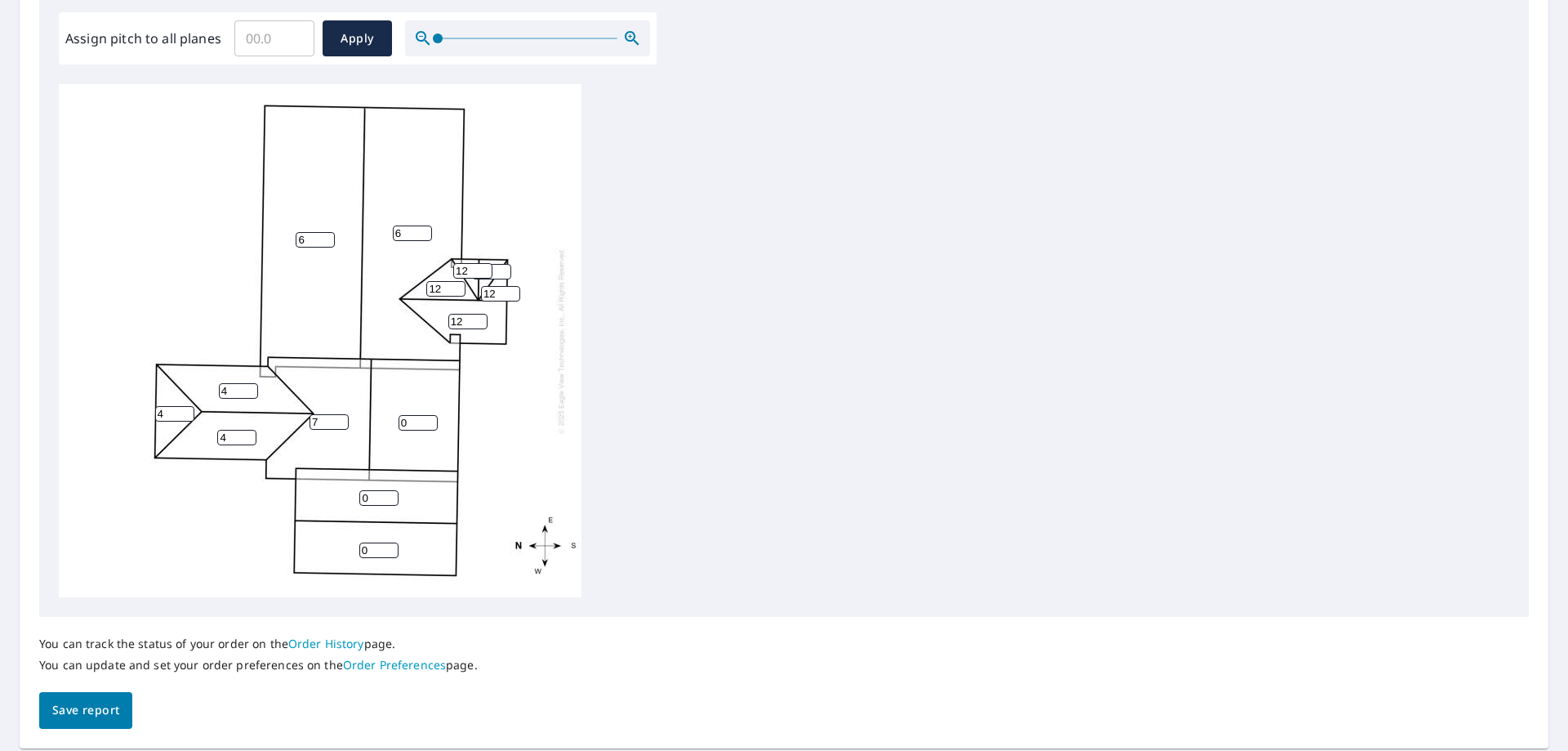
click at [341, 421] on input "7" at bounding box center [329, 422] width 39 height 16
type input "6"
click at [341, 422] on input "6" at bounding box center [329, 422] width 39 height 16
click at [431, 420] on input "1" at bounding box center [418, 422] width 39 height 16
click at [431, 420] on input "2" at bounding box center [418, 422] width 39 height 16
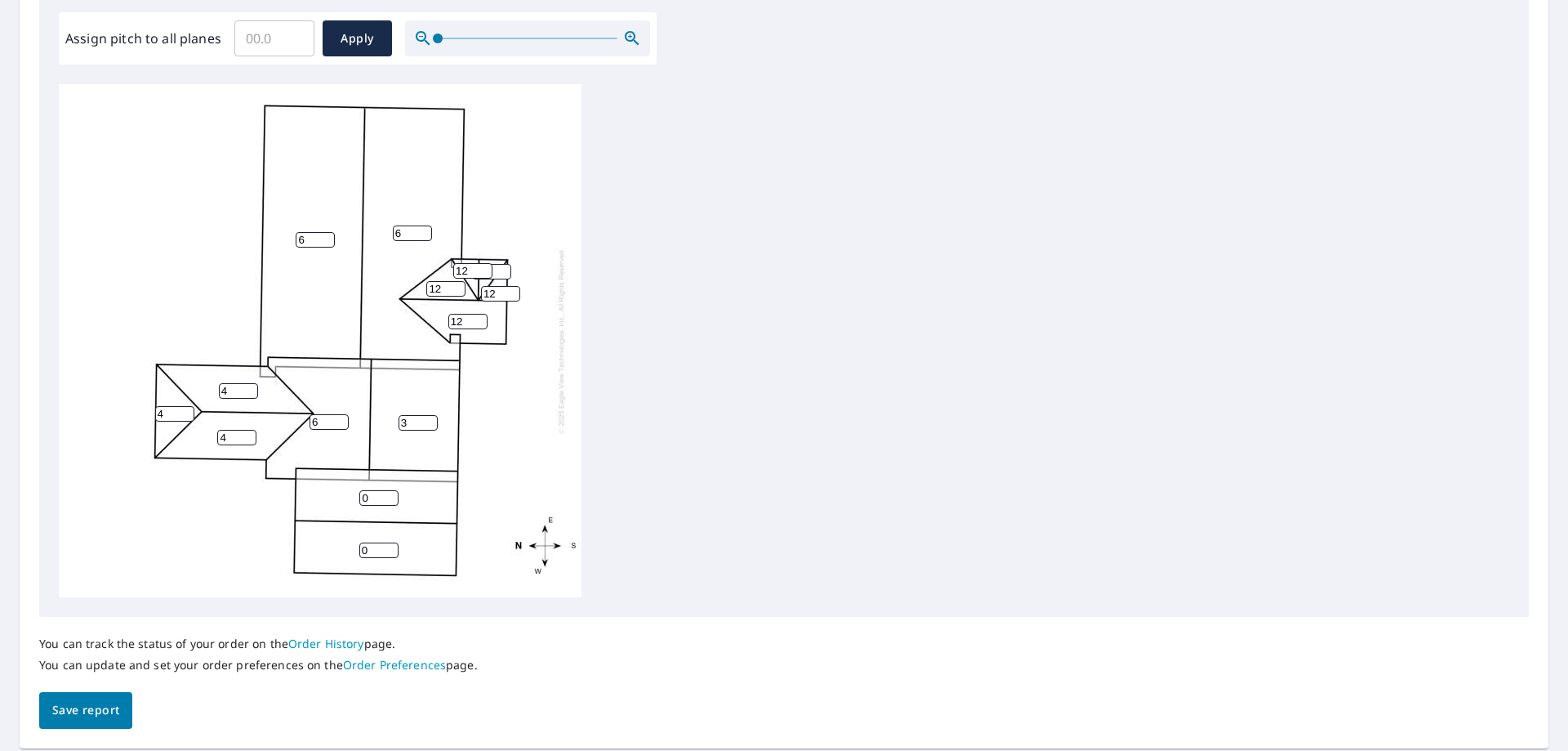
click at [431, 420] on input "3" at bounding box center [418, 422] width 39 height 16
click at [431, 420] on input "4" at bounding box center [418, 422] width 39 height 16
click at [431, 420] on input "5" at bounding box center [418, 422] width 39 height 16
type input "6"
click at [431, 420] on input "6" at bounding box center [418, 422] width 39 height 16
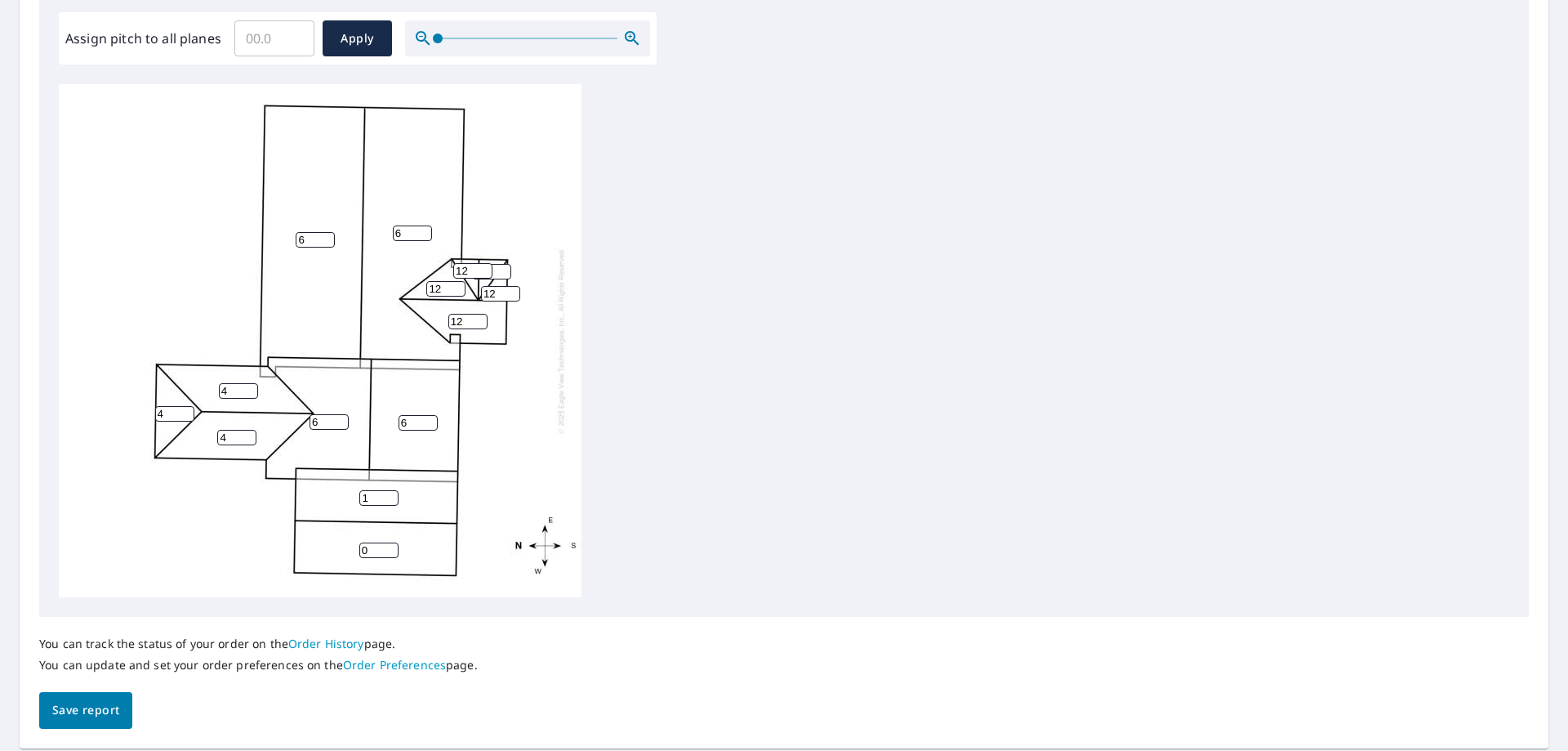
click at [391, 494] on input "1" at bounding box center [379, 498] width 39 height 16
click at [391, 494] on input "2" at bounding box center [379, 498] width 39 height 16
click at [391, 494] on input "3" at bounding box center [379, 498] width 39 height 16
click at [391, 494] on input "4" at bounding box center [379, 498] width 39 height 16
click at [391, 494] on input "5" at bounding box center [379, 498] width 39 height 16
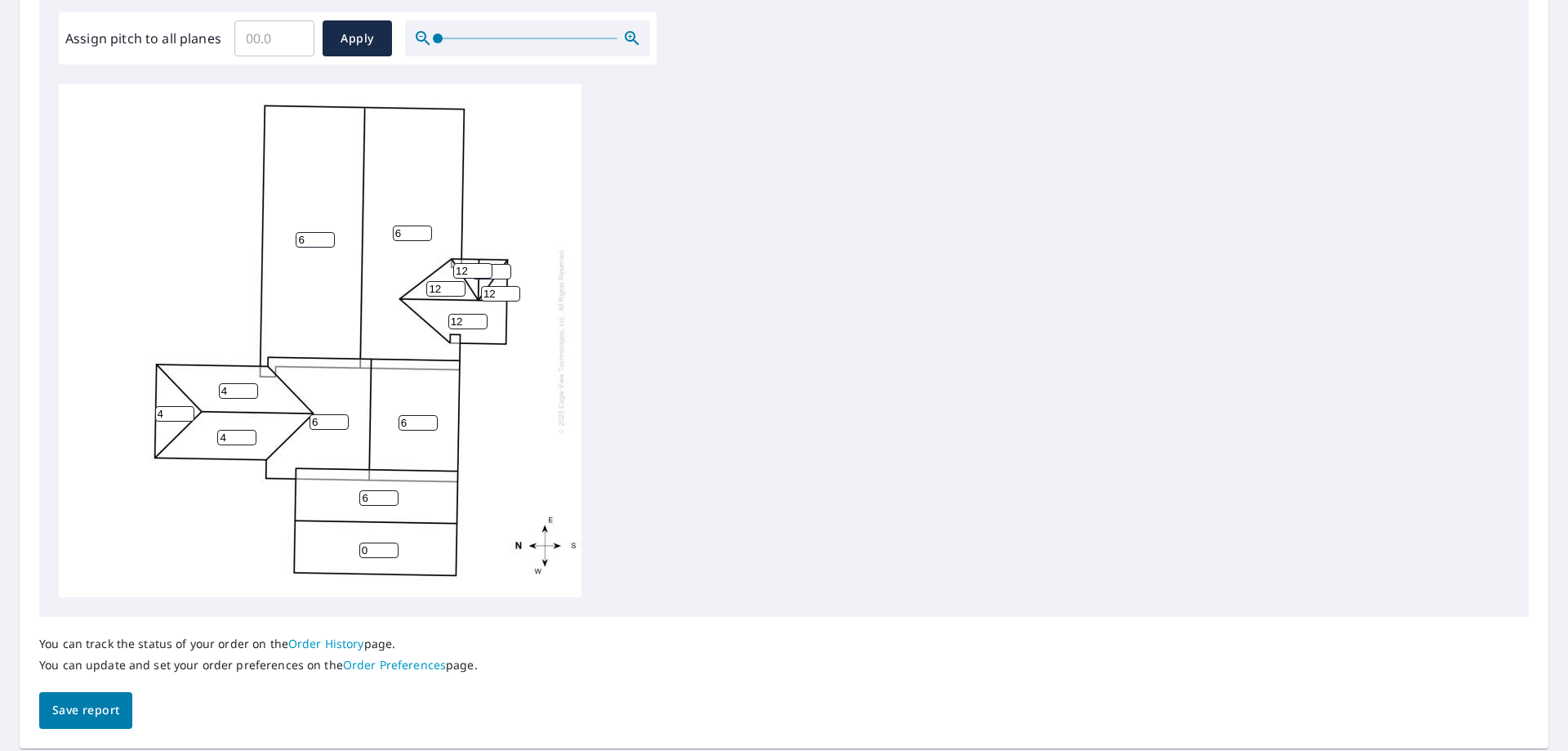
type input "6"
click at [391, 494] on input "6" at bounding box center [379, 498] width 39 height 16
click at [392, 548] on input "1" at bounding box center [379, 550] width 39 height 16
click at [392, 548] on input "2" at bounding box center [379, 550] width 39 height 16
click at [392, 548] on input "3" at bounding box center [379, 550] width 39 height 16
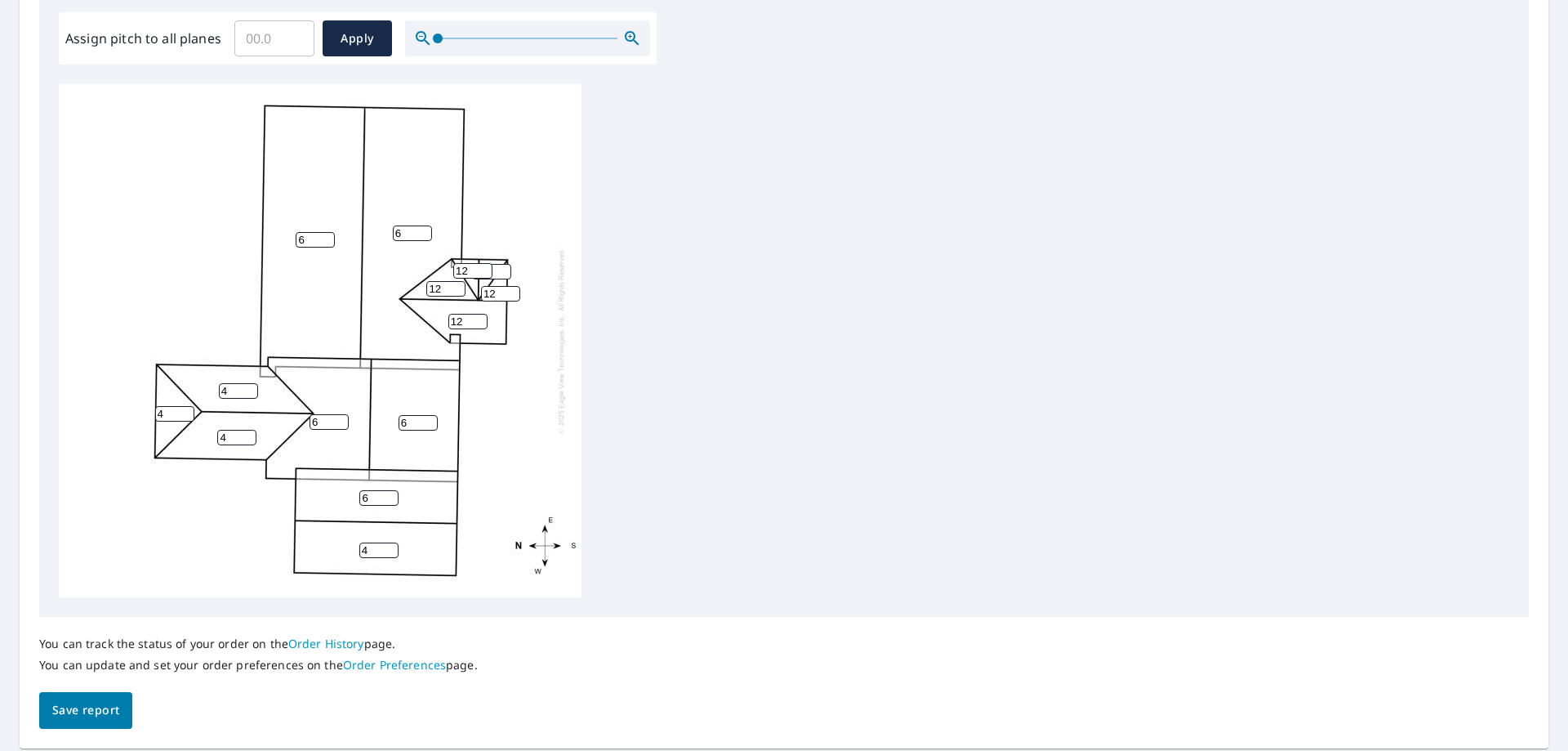
click at [392, 548] on input "4" at bounding box center [379, 550] width 39 height 16
click at [392, 548] on input "5" at bounding box center [379, 550] width 39 height 16
type input "6"
click at [392, 548] on input "6" at bounding box center [379, 550] width 39 height 16
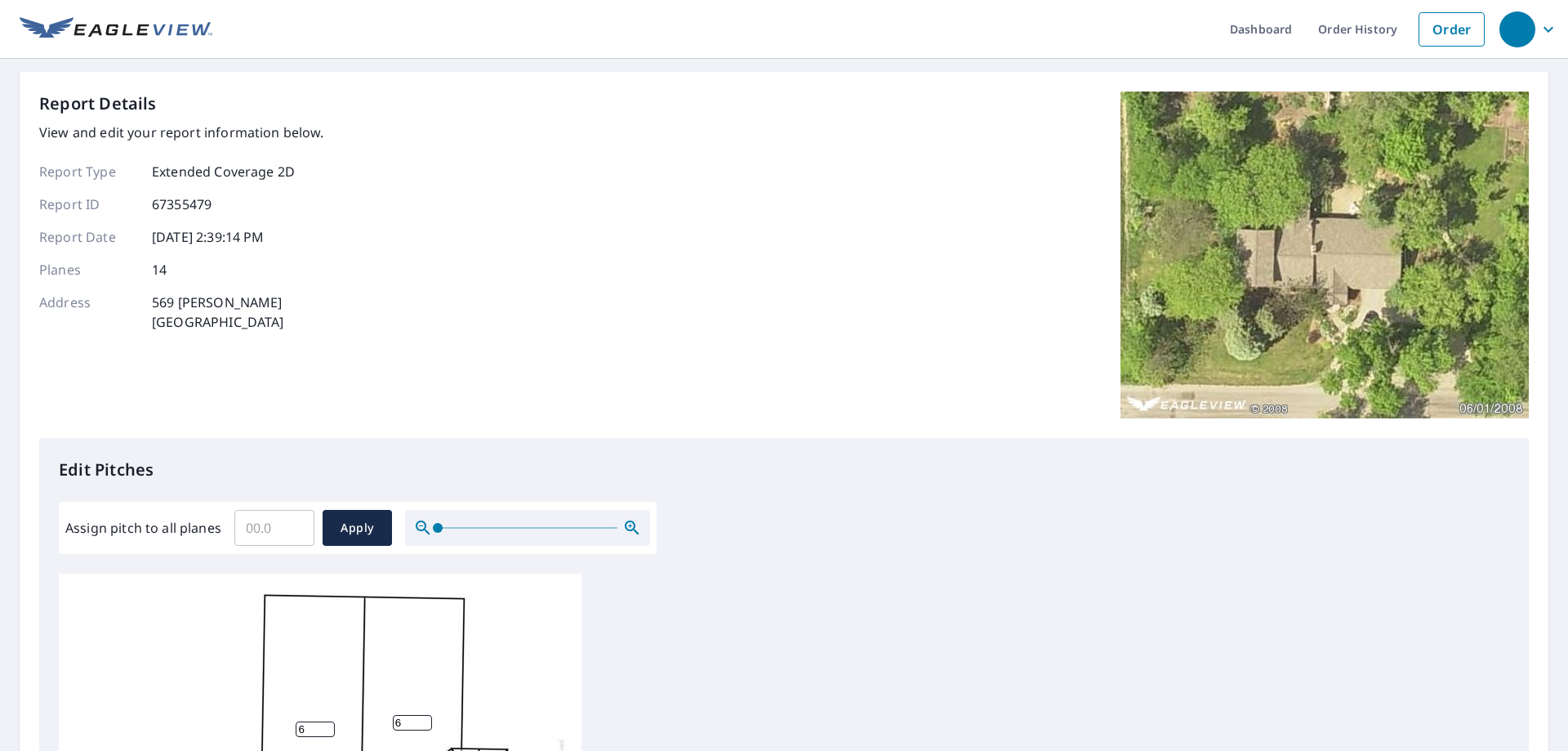
scroll to position [0, 0]
click at [363, 528] on span "Apply" at bounding box center [357, 528] width 44 height 20
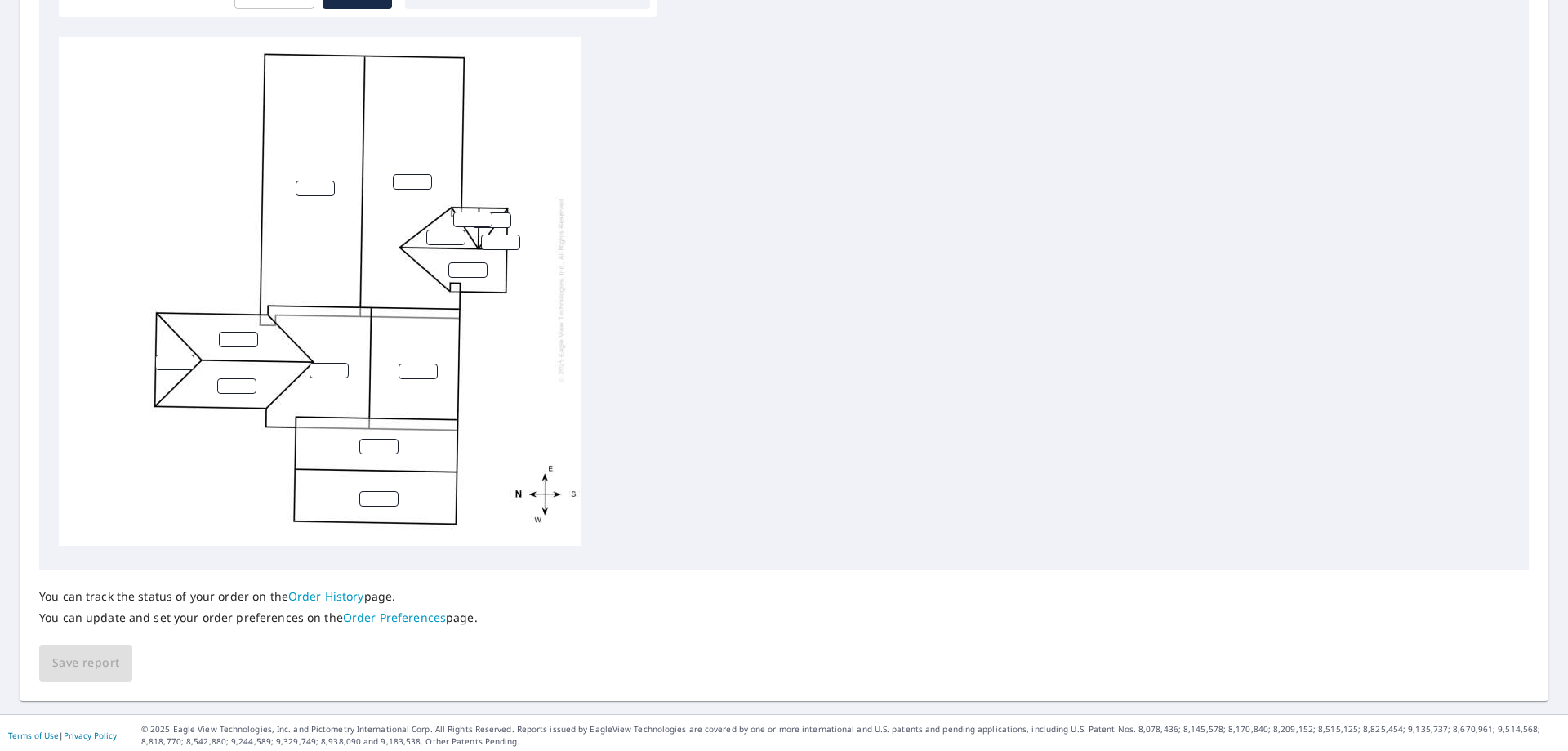
scroll to position [543, 0]
click at [392, 434] on input "1" at bounding box center [379, 442] width 39 height 16
click at [392, 434] on input "2" at bounding box center [379, 442] width 39 height 16
click at [392, 434] on input "3" at bounding box center [379, 442] width 39 height 16
click at [392, 434] on input "4" at bounding box center [379, 442] width 39 height 16
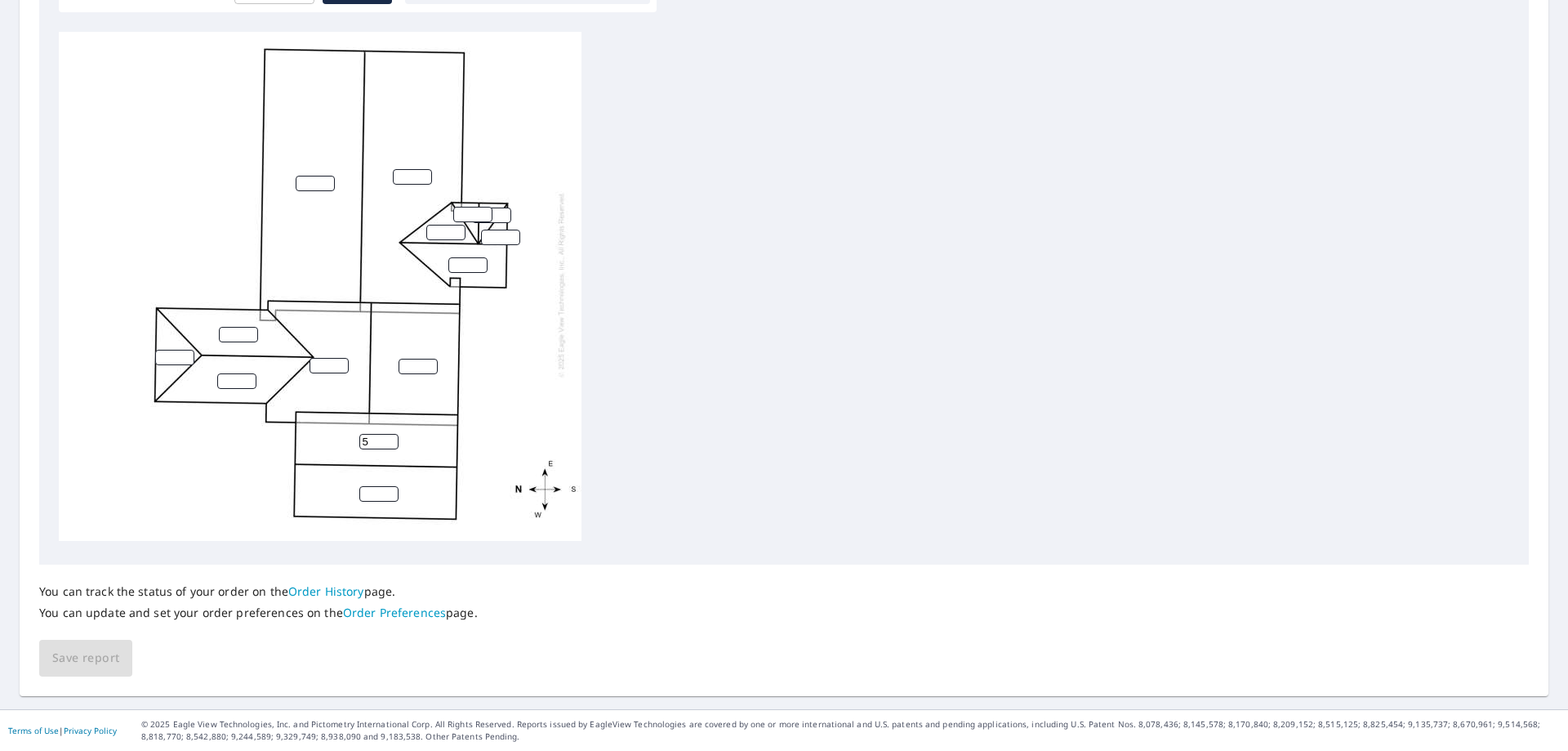
click at [392, 434] on input "5" at bounding box center [379, 442] width 39 height 16
type input "6"
click at [392, 434] on input "6" at bounding box center [379, 442] width 39 height 16
click at [392, 486] on input "1" at bounding box center [379, 494] width 39 height 16
click at [392, 486] on input "2" at bounding box center [379, 494] width 39 height 16
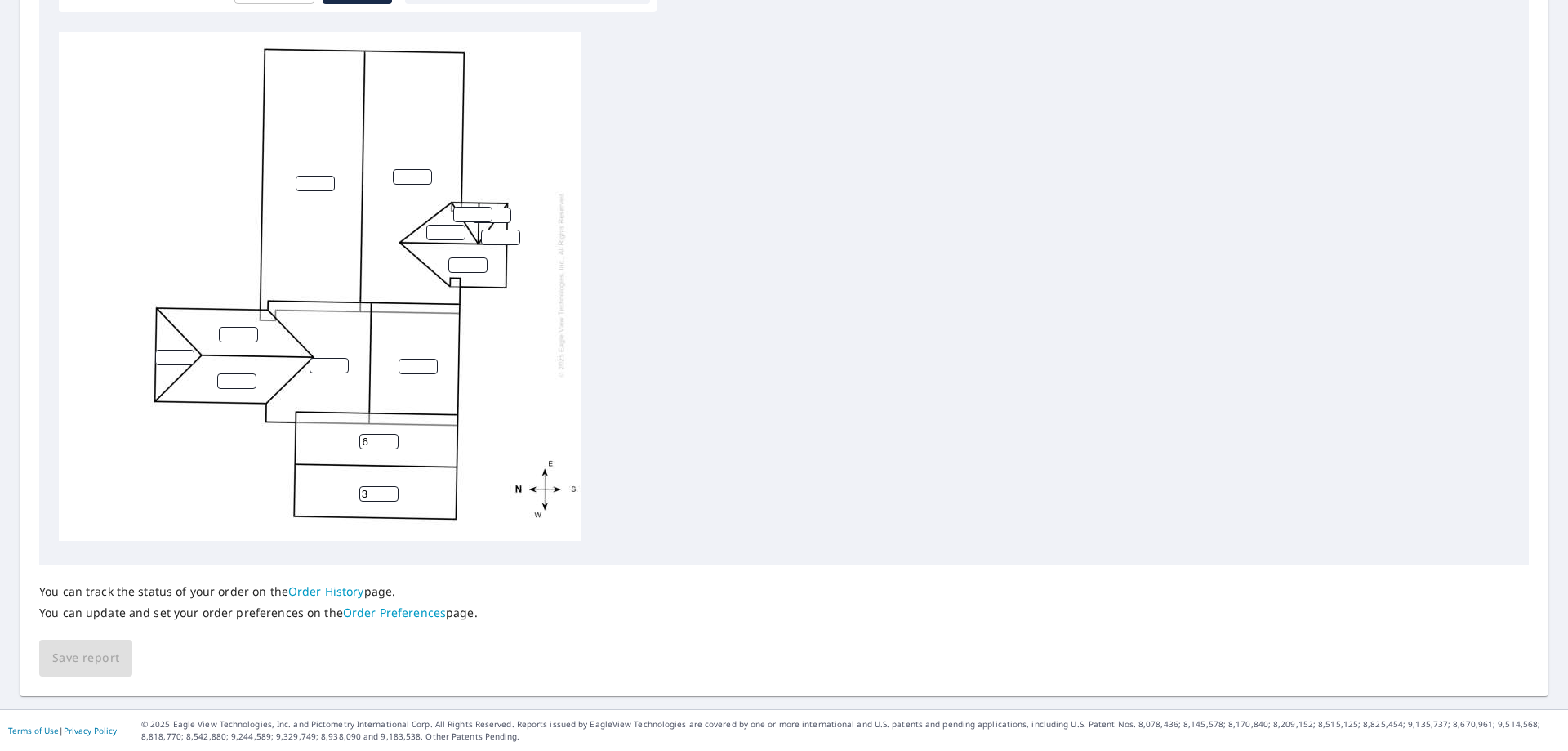
click at [392, 486] on input "3" at bounding box center [379, 494] width 39 height 16
click at [392, 486] on input "4" at bounding box center [379, 494] width 39 height 16
click at [392, 486] on input "5" at bounding box center [379, 494] width 39 height 16
type input "6"
click at [392, 486] on input "6" at bounding box center [379, 494] width 39 height 16
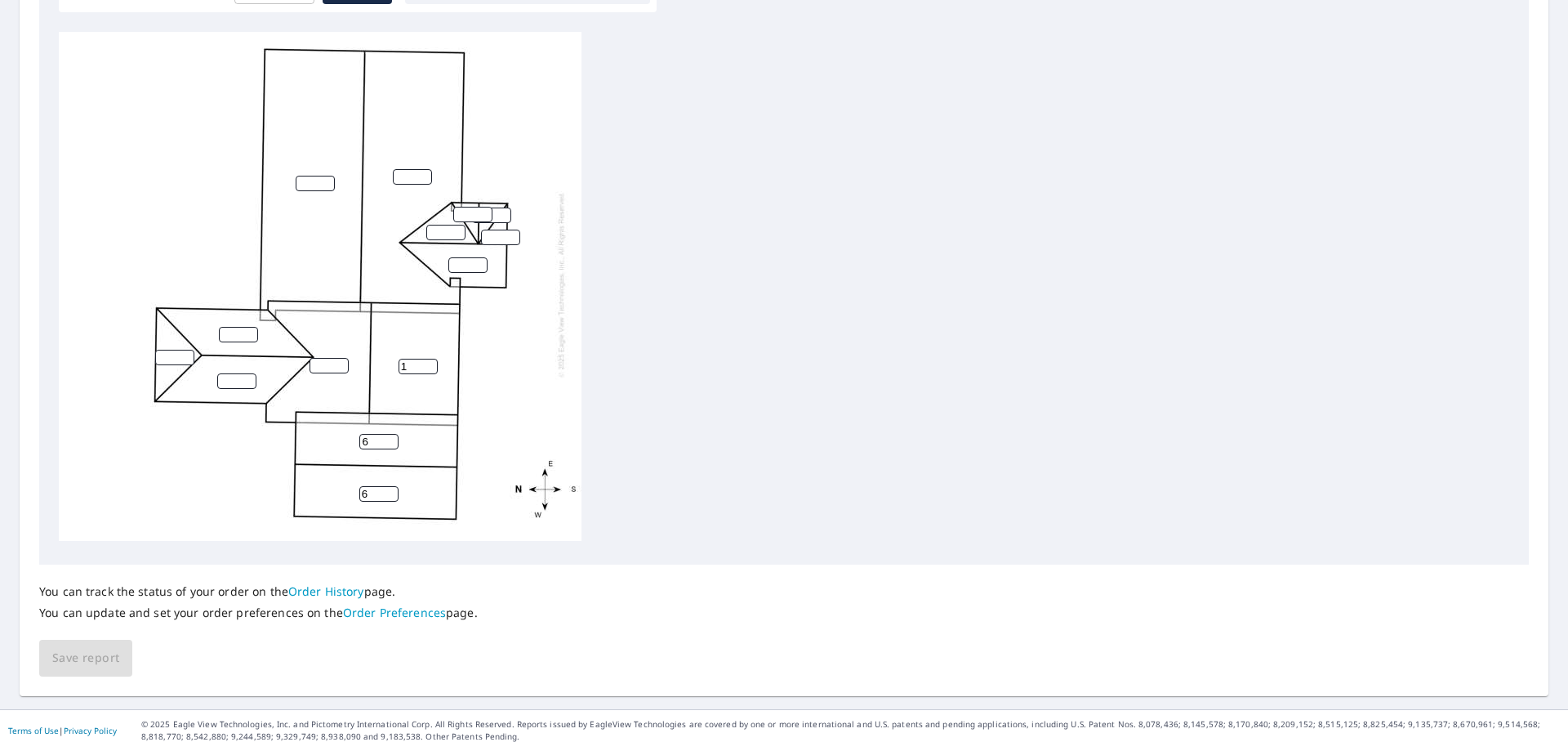
click at [432, 359] on input "1" at bounding box center [418, 366] width 39 height 16
click at [432, 359] on input "2" at bounding box center [418, 366] width 39 height 16
click at [432, 359] on input "3" at bounding box center [418, 366] width 39 height 16
click at [432, 359] on input "4" at bounding box center [418, 366] width 39 height 16
click at [432, 359] on input "5" at bounding box center [418, 366] width 39 height 16
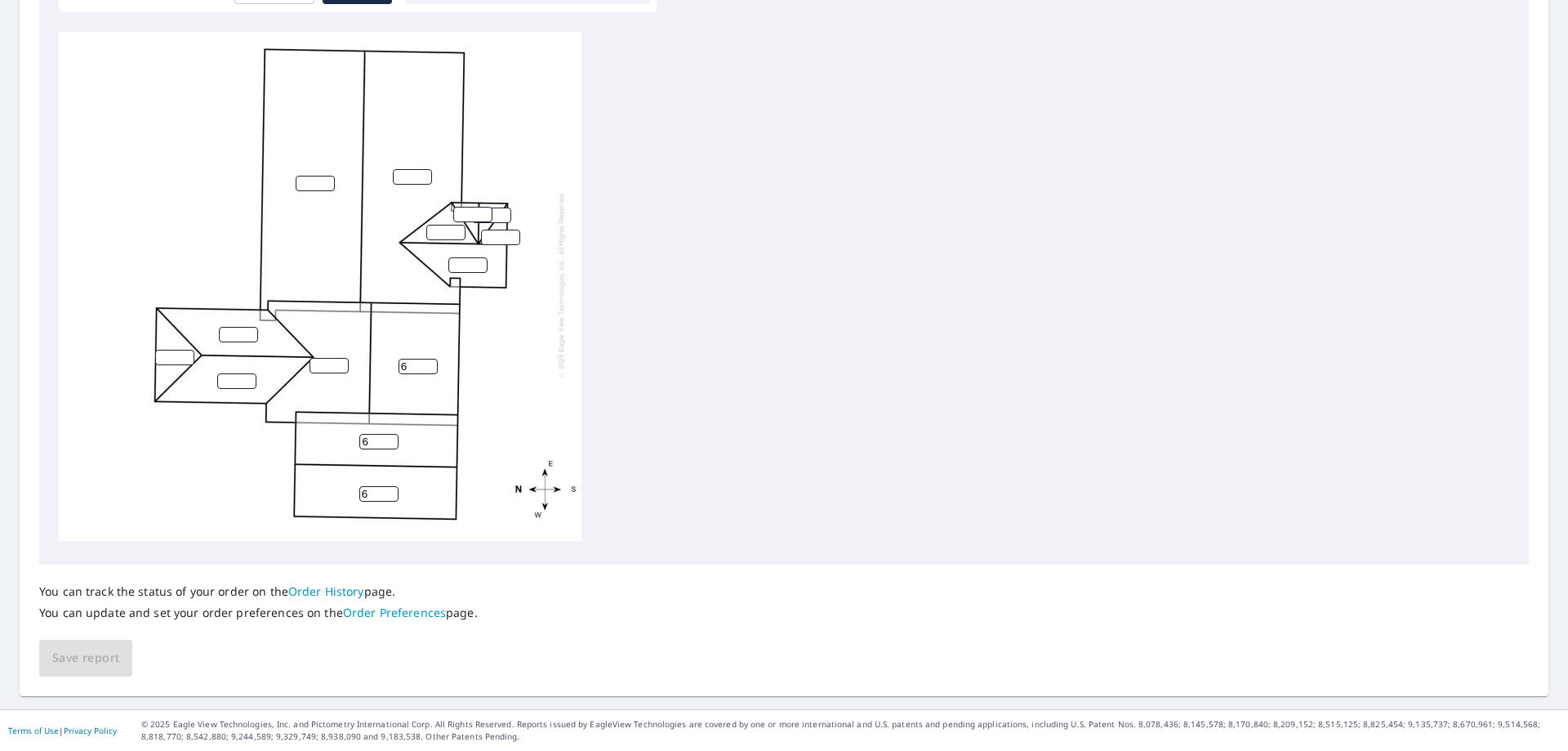
type input "6"
click at [432, 359] on input "6" at bounding box center [418, 366] width 39 height 16
click at [338, 358] on input "1" at bounding box center [329, 365] width 39 height 16
click at [338, 358] on input "2" at bounding box center [329, 365] width 39 height 16
click at [338, 358] on input "3" at bounding box center [329, 365] width 39 height 16
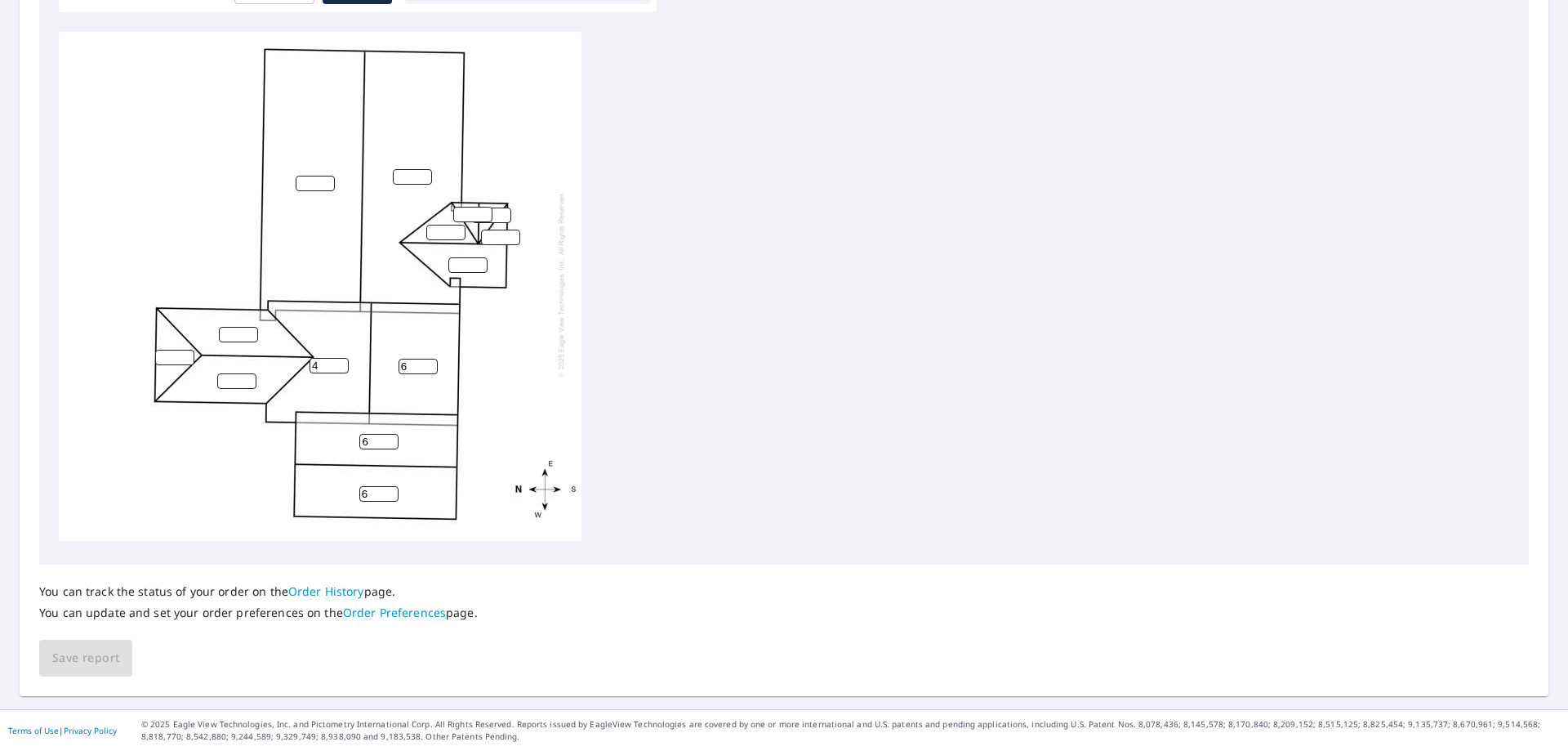
click at [338, 358] on input "4" at bounding box center [329, 365] width 39 height 16
click at [338, 358] on input "5" at bounding box center [329, 365] width 39 height 16
type input "6"
click at [339, 358] on input "6" at bounding box center [329, 365] width 39 height 16
click at [249, 373] on input "1" at bounding box center [236, 381] width 39 height 16
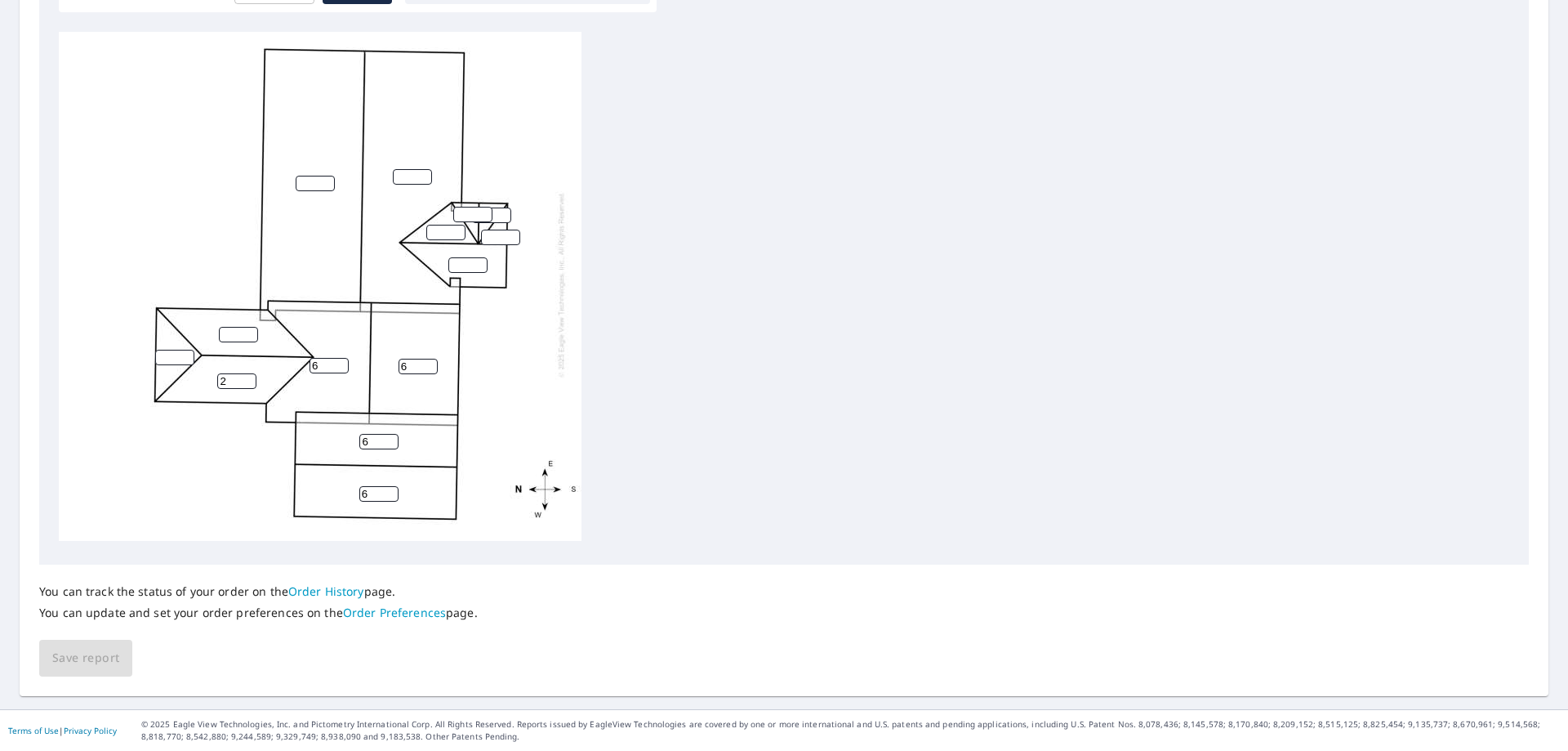
click at [249, 373] on input "2" at bounding box center [236, 381] width 39 height 16
click at [249, 373] on input "3" at bounding box center [236, 381] width 39 height 16
type input "4"
click at [249, 373] on input "4" at bounding box center [236, 381] width 39 height 16
click at [252, 327] on input "1" at bounding box center [238, 334] width 39 height 16
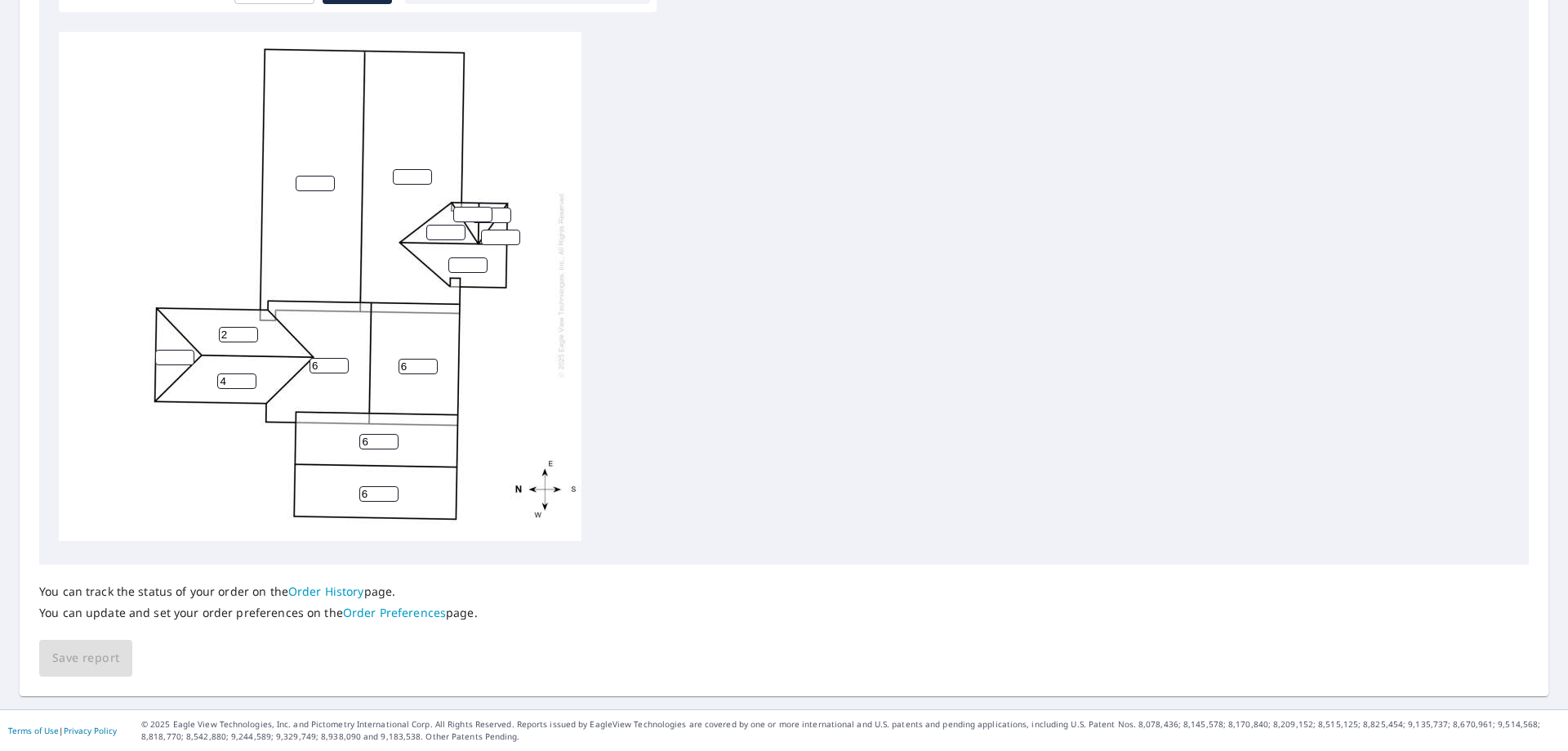
click at [252, 327] on input "2" at bounding box center [238, 334] width 39 height 16
click at [252, 327] on input "3" at bounding box center [238, 334] width 39 height 16
type input "4"
click at [252, 327] on input "4" at bounding box center [238, 334] width 39 height 16
click at [190, 350] on input "1" at bounding box center [174, 358] width 39 height 16
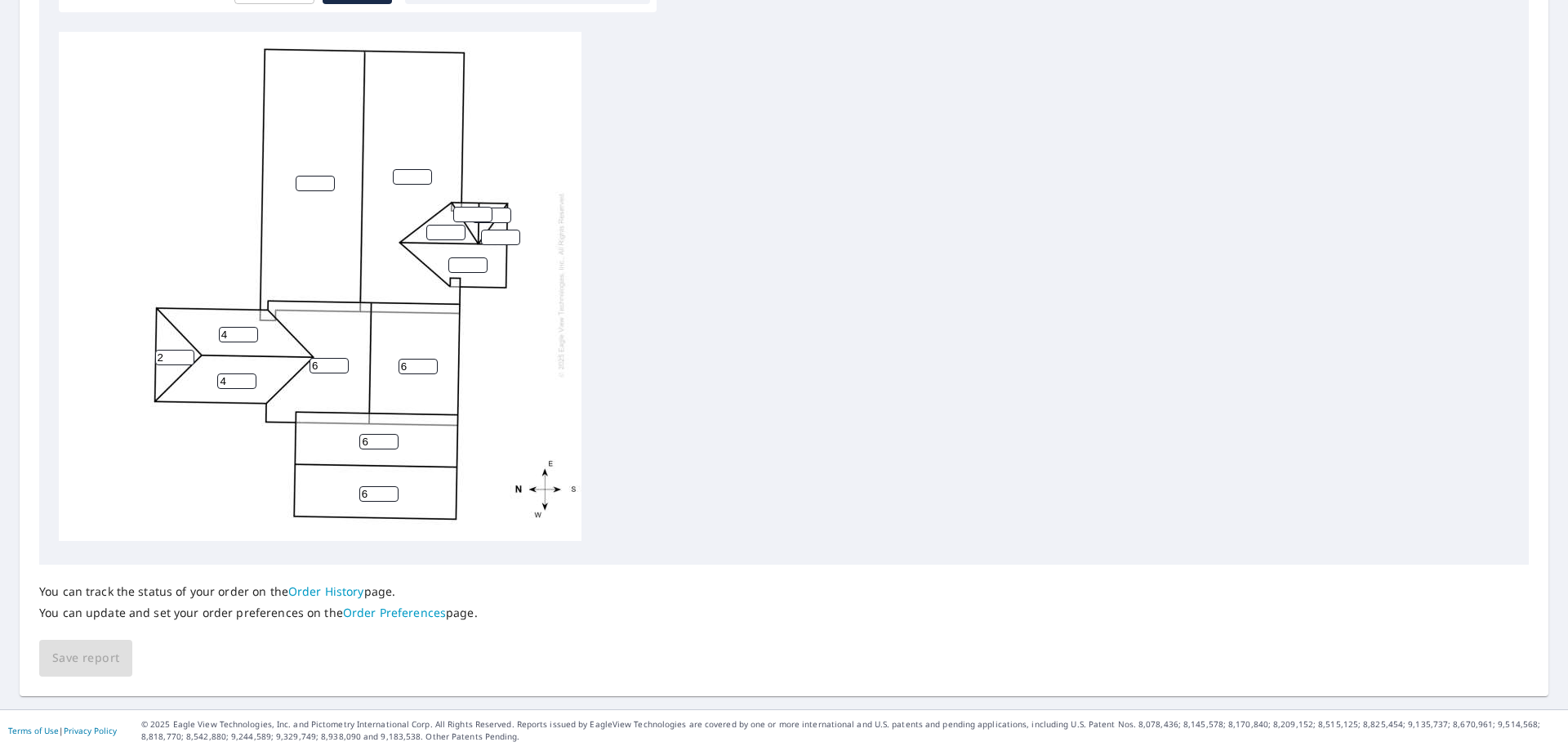
click at [190, 350] on input "2" at bounding box center [174, 358] width 39 height 16
click at [185, 350] on input "3" at bounding box center [174, 358] width 39 height 16
type input "4"
click at [185, 350] on input "4" at bounding box center [174, 358] width 39 height 16
click at [321, 175] on input "1" at bounding box center [315, 183] width 39 height 16
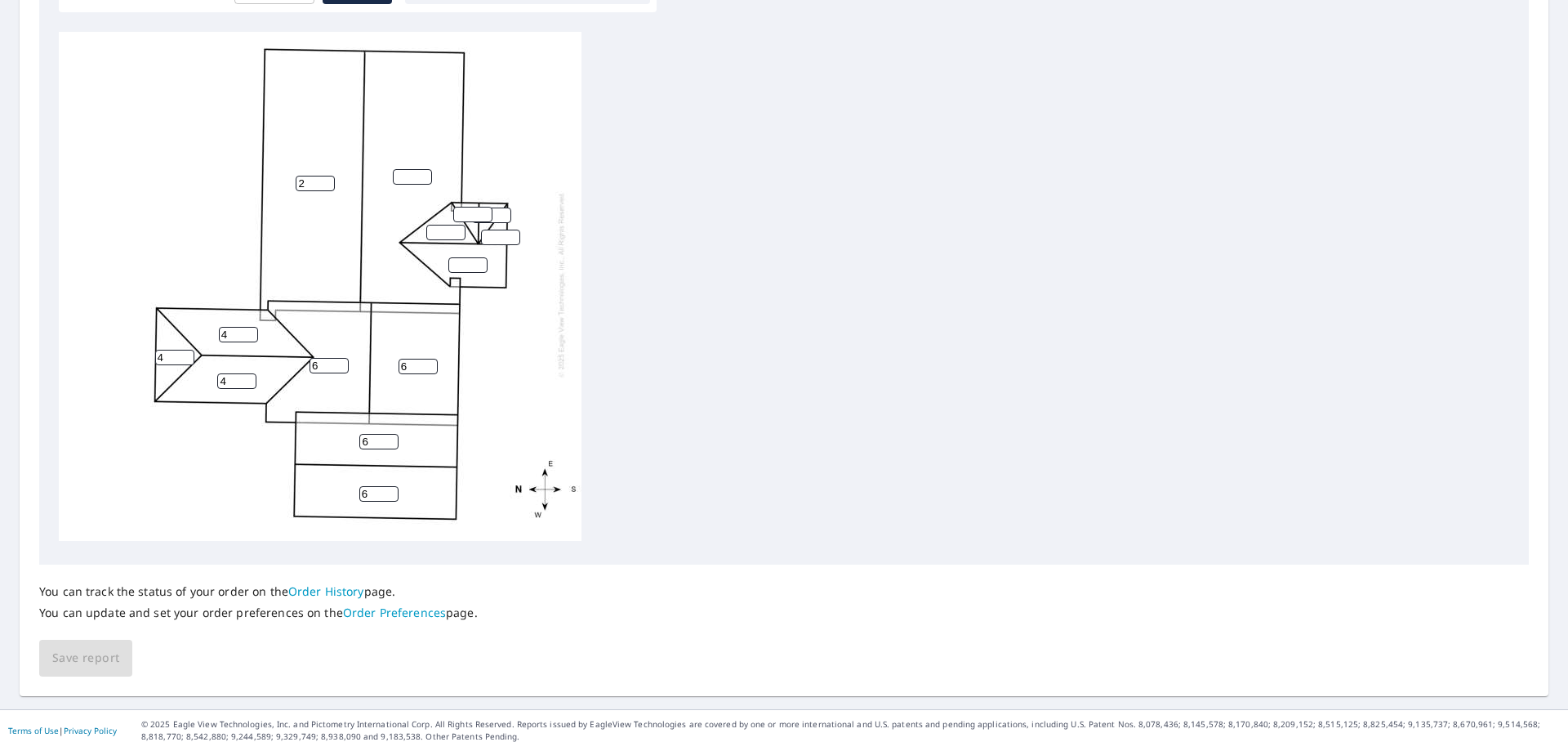
click at [327, 175] on input "2" at bounding box center [315, 183] width 39 height 16
click at [327, 175] on input "3" at bounding box center [315, 183] width 39 height 16
click at [327, 175] on input "4" at bounding box center [315, 183] width 39 height 16
click at [327, 175] on input "5" at bounding box center [315, 183] width 39 height 16
type input "6"
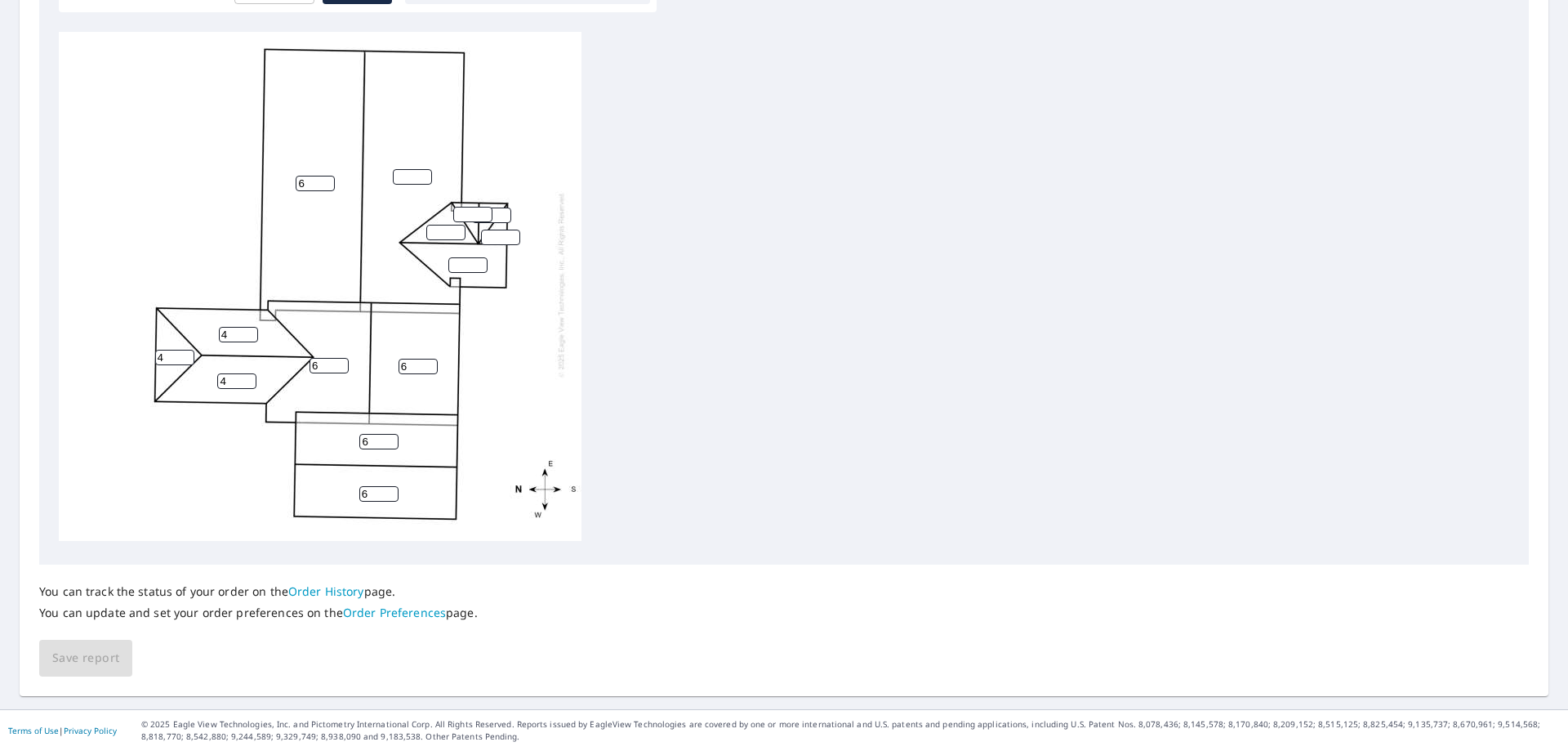
click at [332, 175] on input "6" at bounding box center [315, 183] width 39 height 16
click at [426, 169] on input "1" at bounding box center [412, 176] width 39 height 16
click at [426, 169] on input "2" at bounding box center [412, 176] width 39 height 16
click at [426, 169] on input "3" at bounding box center [412, 176] width 39 height 16
click at [426, 169] on input "4" at bounding box center [412, 176] width 39 height 16
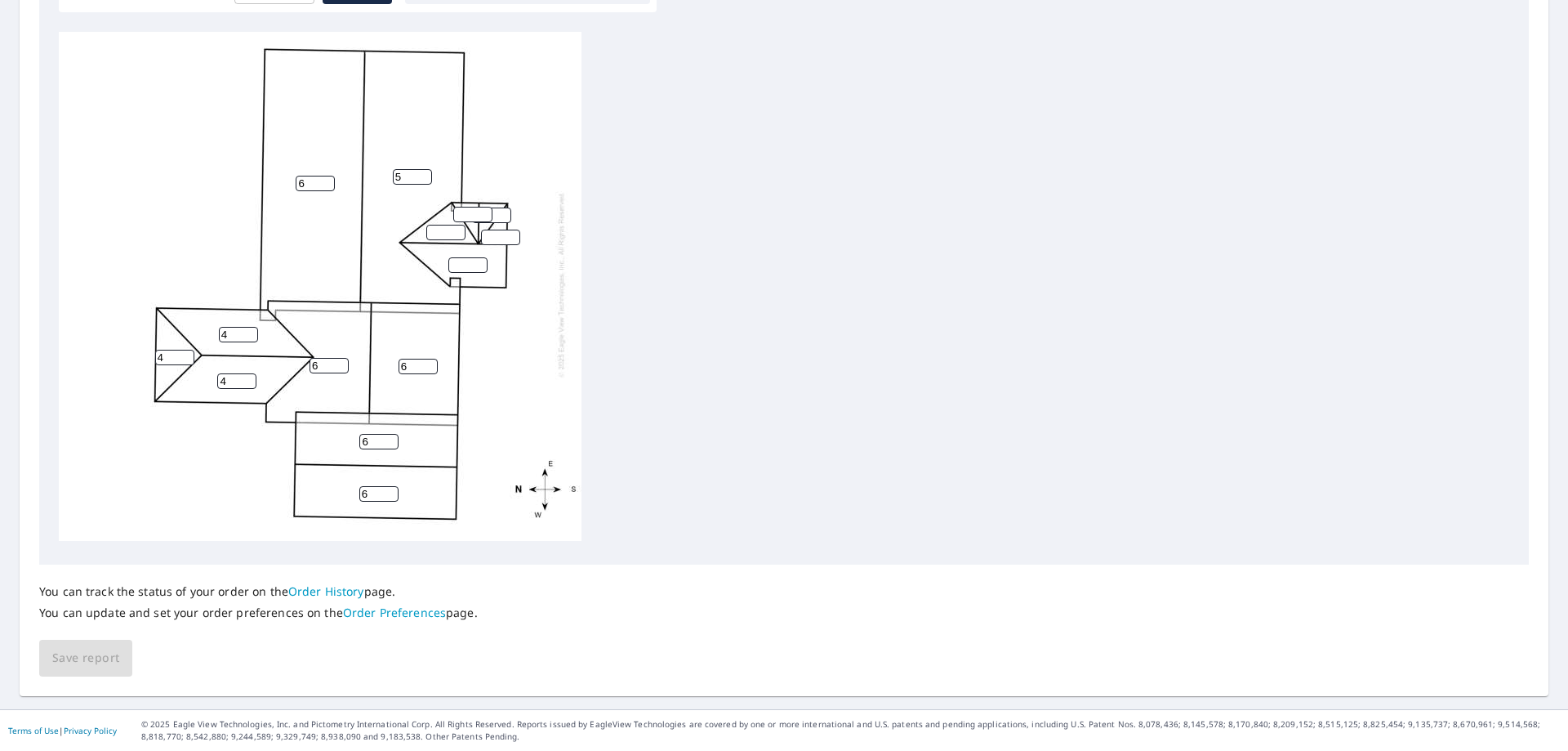
click at [426, 169] on input "5" at bounding box center [412, 176] width 39 height 16
type input "6"
click at [426, 169] on input "6" at bounding box center [412, 176] width 39 height 16
click at [485, 206] on input "1" at bounding box center [473, 214] width 39 height 16
click at [485, 206] on input "2" at bounding box center [473, 214] width 39 height 16
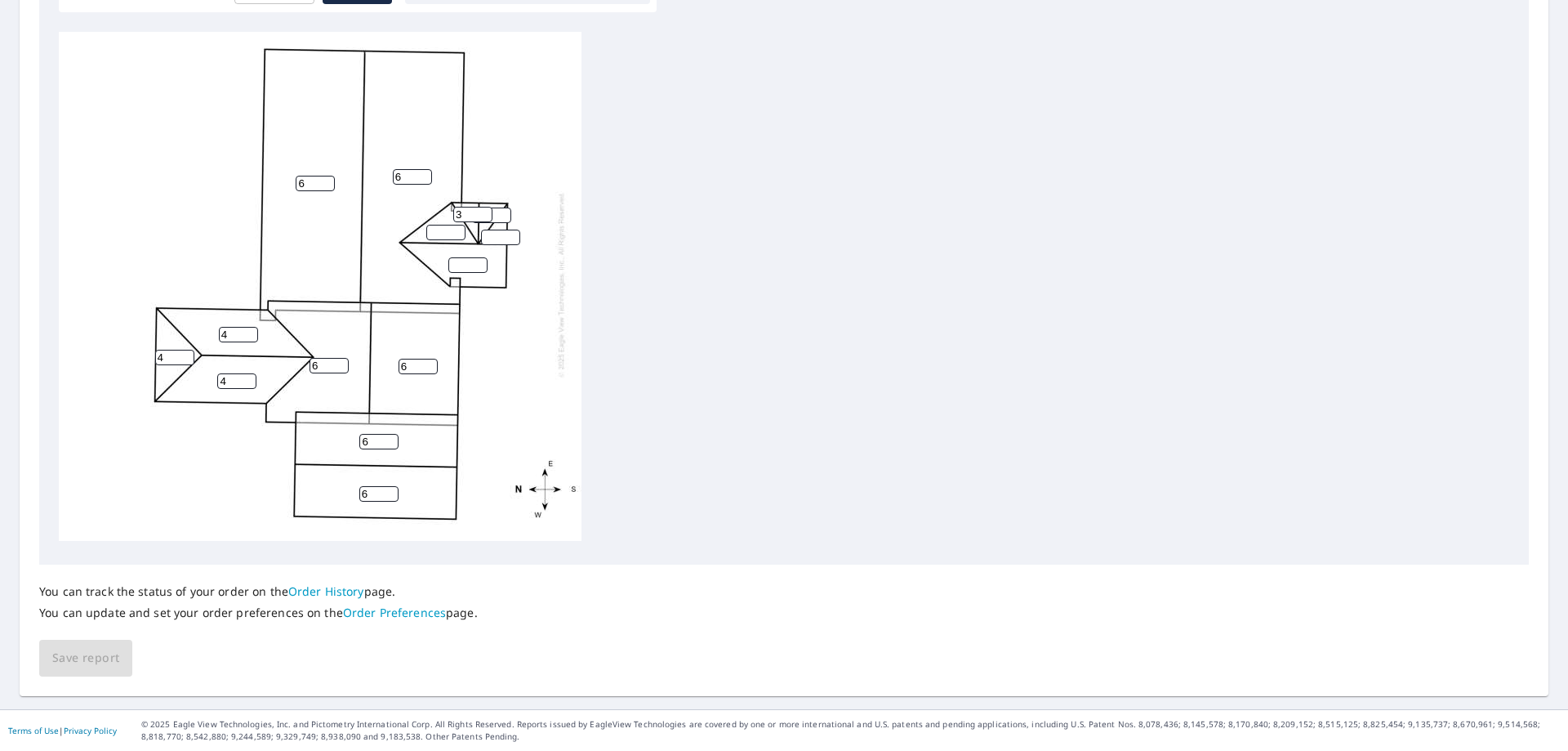
click at [485, 206] on input "3" at bounding box center [473, 214] width 39 height 16
click at [485, 206] on input "4" at bounding box center [473, 214] width 39 height 16
click at [485, 206] on input "5" at bounding box center [473, 214] width 39 height 16
click at [485, 206] on input "6" at bounding box center [473, 214] width 39 height 16
click at [485, 206] on input "7" at bounding box center [473, 214] width 39 height 16
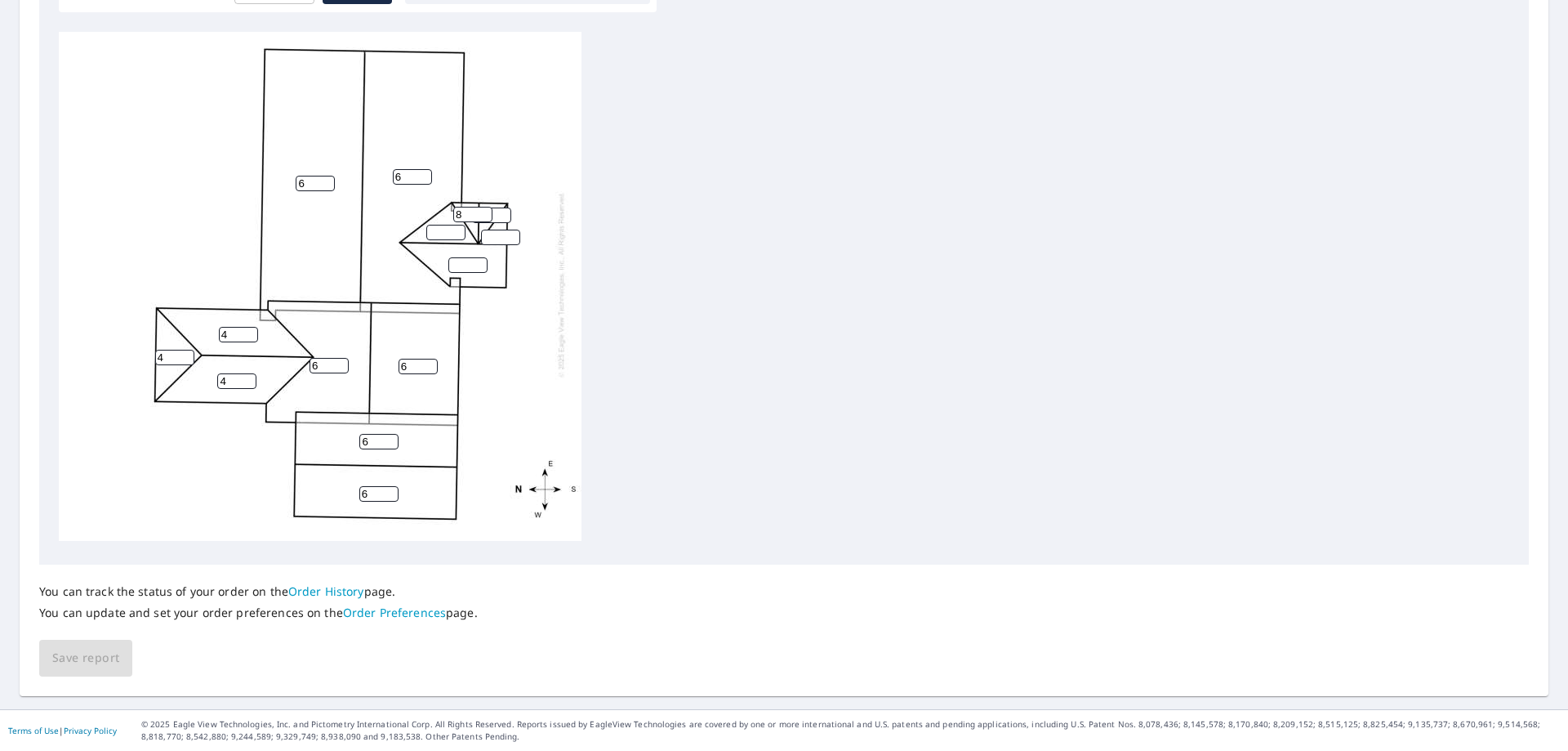
click at [485, 206] on input "8" at bounding box center [473, 214] width 39 height 16
click at [485, 206] on input "9" at bounding box center [473, 214] width 39 height 16
click at [485, 206] on input "10" at bounding box center [473, 214] width 39 height 16
click at [485, 206] on input "11" at bounding box center [473, 214] width 39 height 16
type input "12"
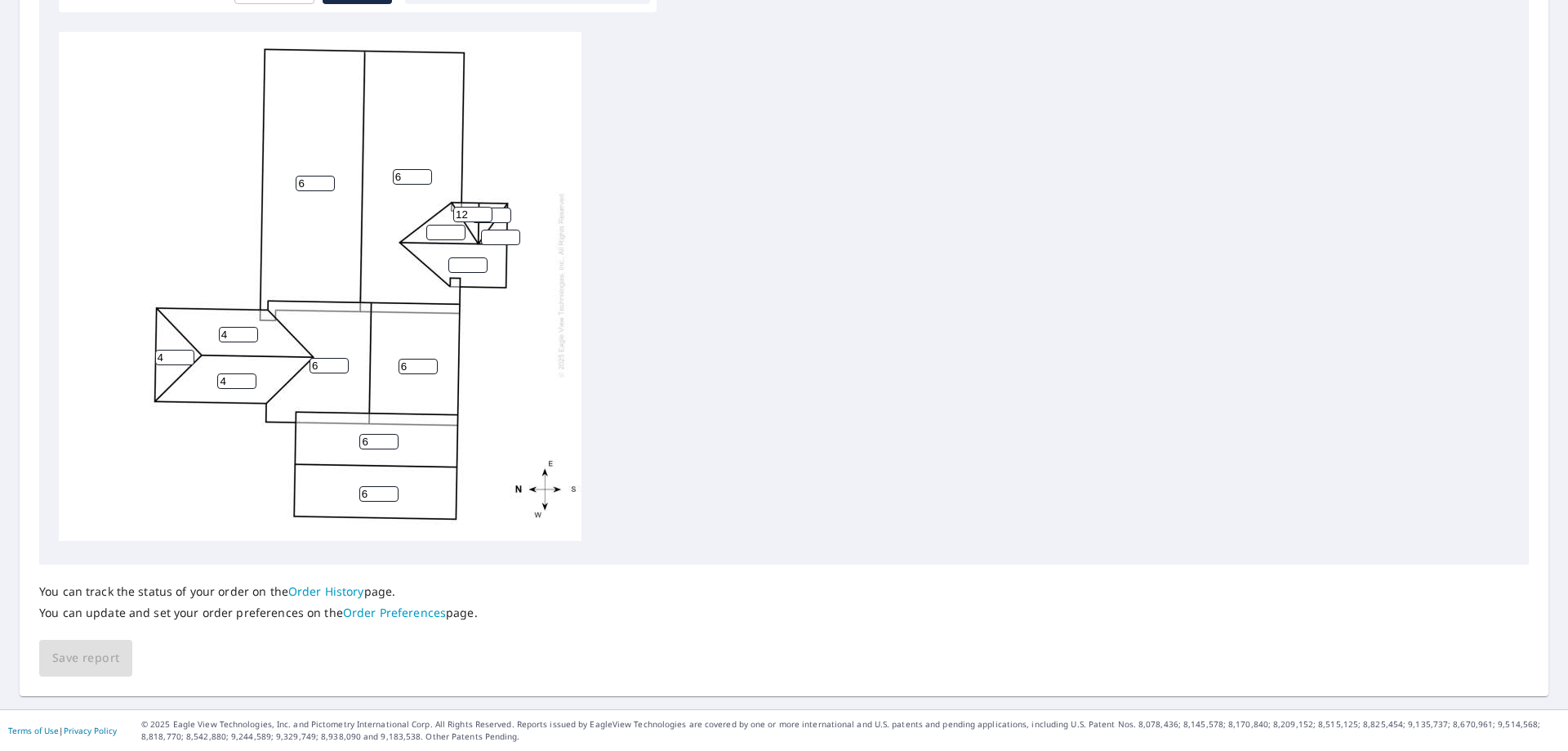
click at [485, 206] on input "12" at bounding box center [473, 214] width 39 height 16
click at [507, 207] on input "1" at bounding box center [491, 215] width 39 height 16
click at [506, 207] on input "2" at bounding box center [491, 215] width 39 height 16
click at [506, 207] on input "3" at bounding box center [491, 215] width 39 height 16
click at [506, 207] on input "4" at bounding box center [491, 215] width 39 height 16
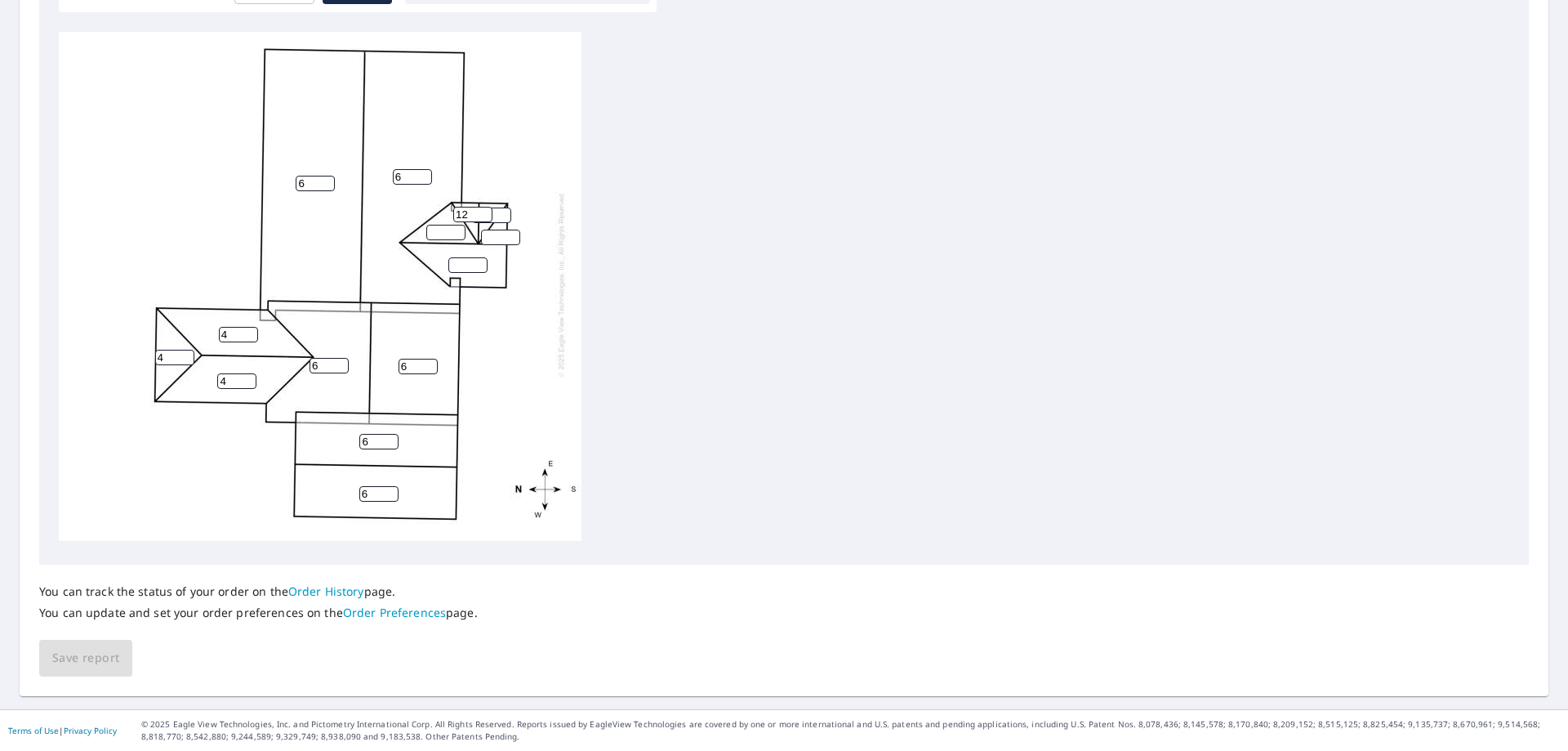
click at [506, 207] on input "5" at bounding box center [491, 215] width 39 height 16
click at [506, 207] on input "6" at bounding box center [491, 215] width 39 height 16
click at [506, 207] on input "7" at bounding box center [491, 215] width 39 height 16
click at [506, 207] on input "8" at bounding box center [491, 215] width 39 height 16
click at [506, 207] on input "9" at bounding box center [491, 215] width 39 height 16
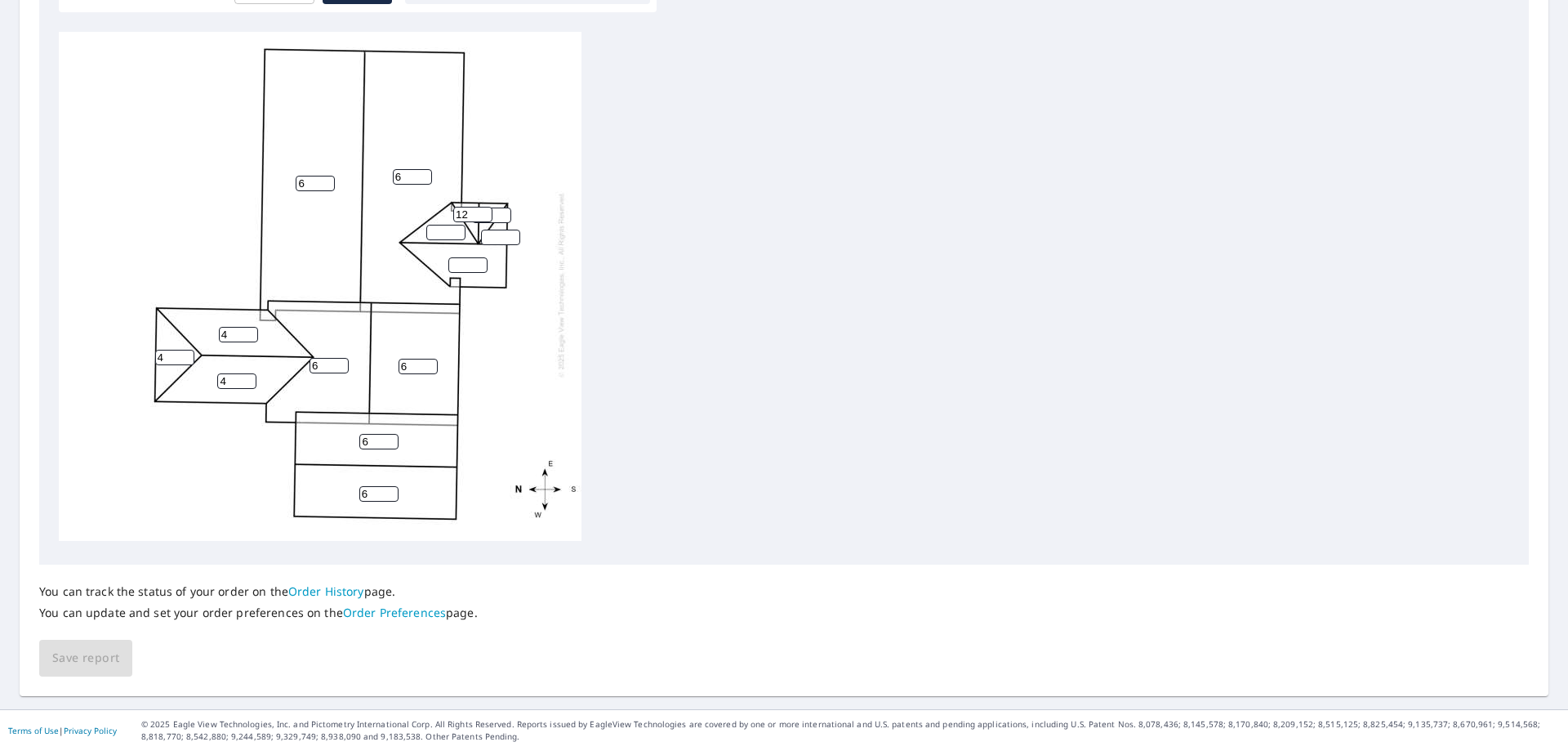
click at [506, 207] on input "10" at bounding box center [491, 215] width 39 height 16
type input "11"
click at [506, 207] on input "11" at bounding box center [491, 215] width 39 height 16
click at [513, 230] on input "1" at bounding box center [500, 237] width 39 height 16
click at [513, 230] on input "2" at bounding box center [500, 237] width 39 height 16
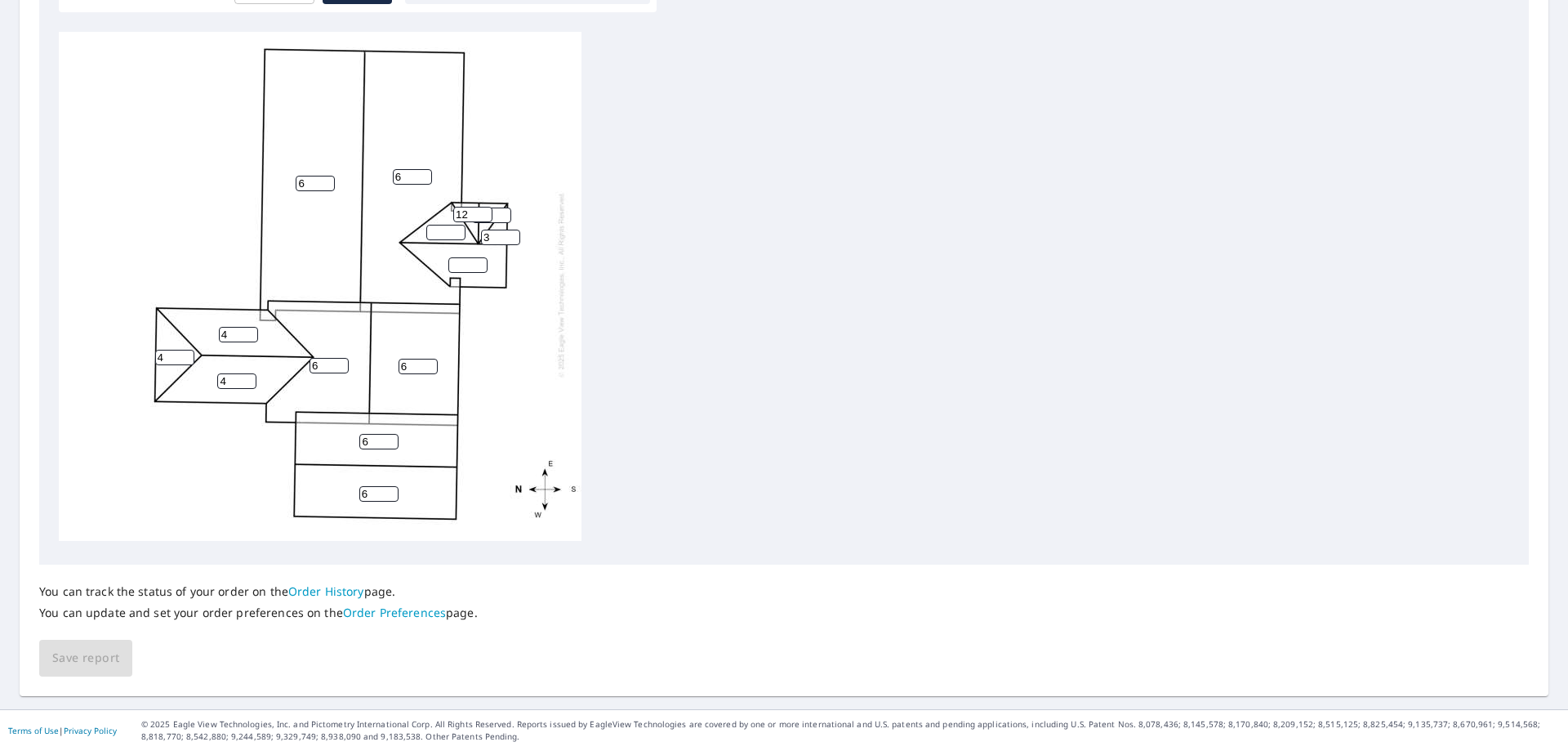
click at [513, 230] on input "3" at bounding box center [500, 237] width 39 height 16
click at [513, 230] on input "4" at bounding box center [500, 237] width 39 height 16
click at [513, 230] on input "5" at bounding box center [500, 237] width 39 height 16
click at [513, 230] on input "6" at bounding box center [500, 237] width 39 height 16
click at [513, 230] on input "7" at bounding box center [500, 237] width 39 height 16
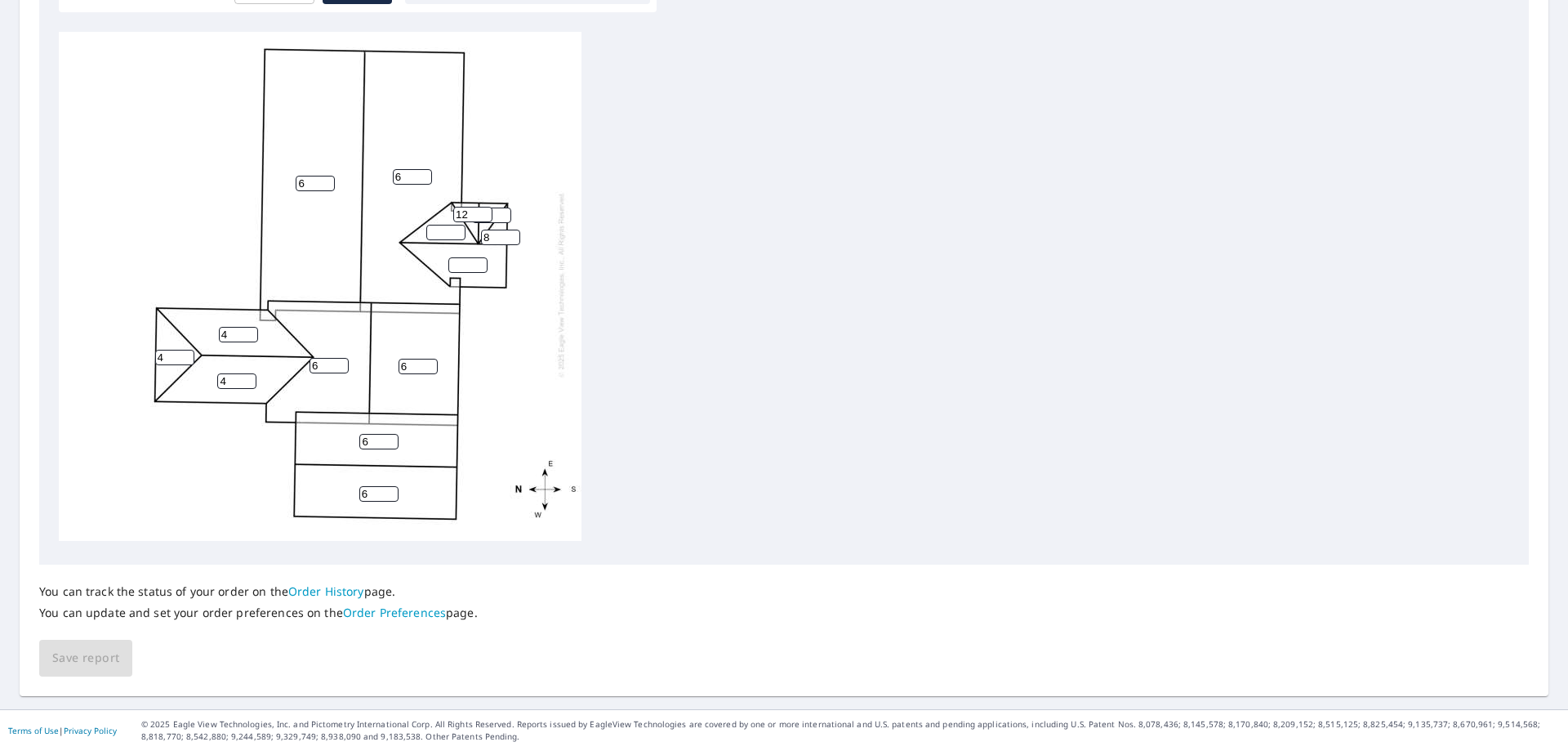
click at [513, 230] on input "8" at bounding box center [500, 237] width 39 height 16
click at [513, 230] on input "9" at bounding box center [500, 237] width 39 height 16
click at [513, 230] on input "10" at bounding box center [500, 237] width 39 height 16
click at [513, 230] on input "11" at bounding box center [500, 237] width 39 height 16
type input "12"
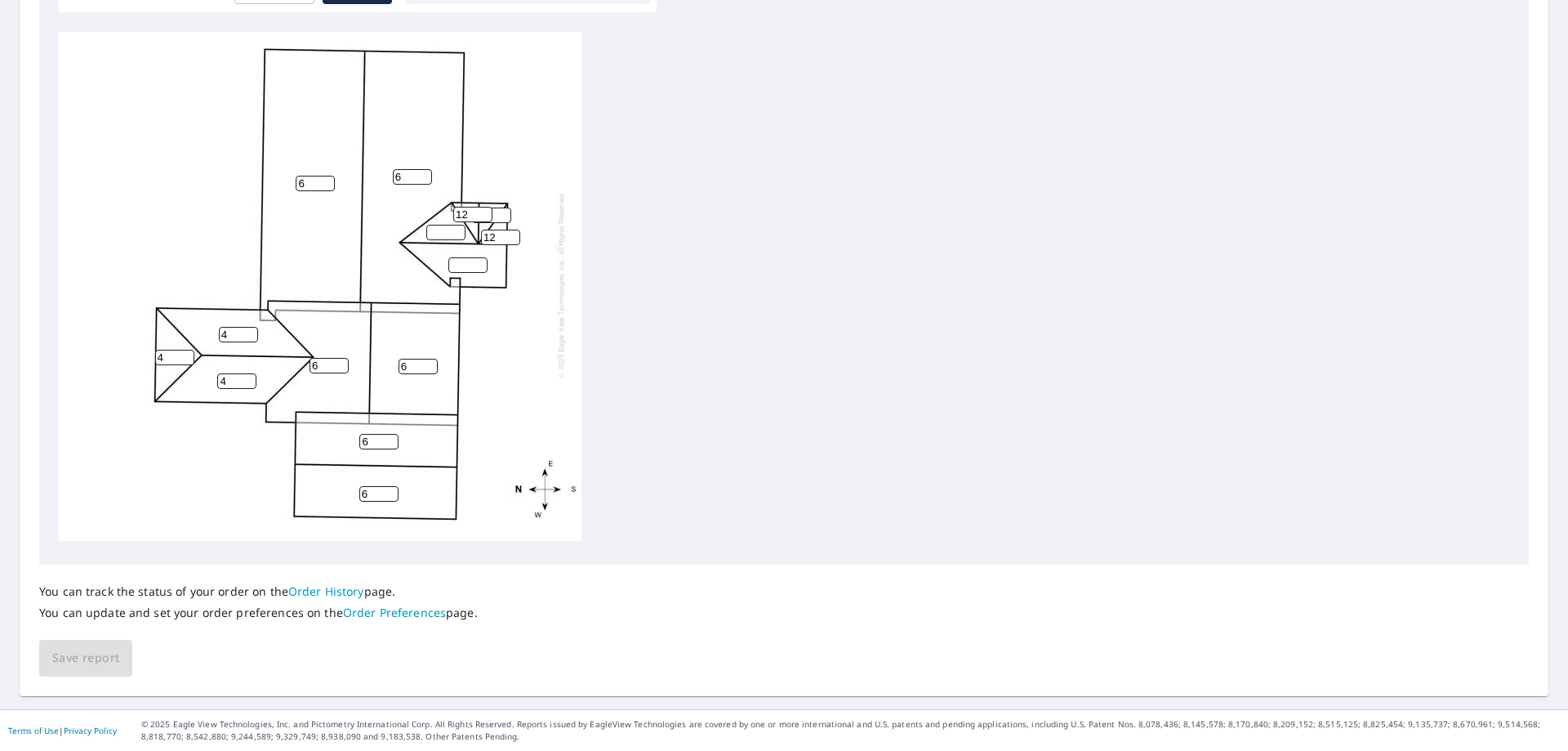
click at [513, 230] on input "12" at bounding box center [500, 237] width 39 height 16
click at [481, 258] on input "number" at bounding box center [468, 266] width 39 height 16
click at [479, 258] on input "1" at bounding box center [468, 266] width 39 height 16
click at [479, 258] on input "2" at bounding box center [468, 266] width 39 height 16
click at [479, 258] on input "3" at bounding box center [468, 266] width 39 height 16
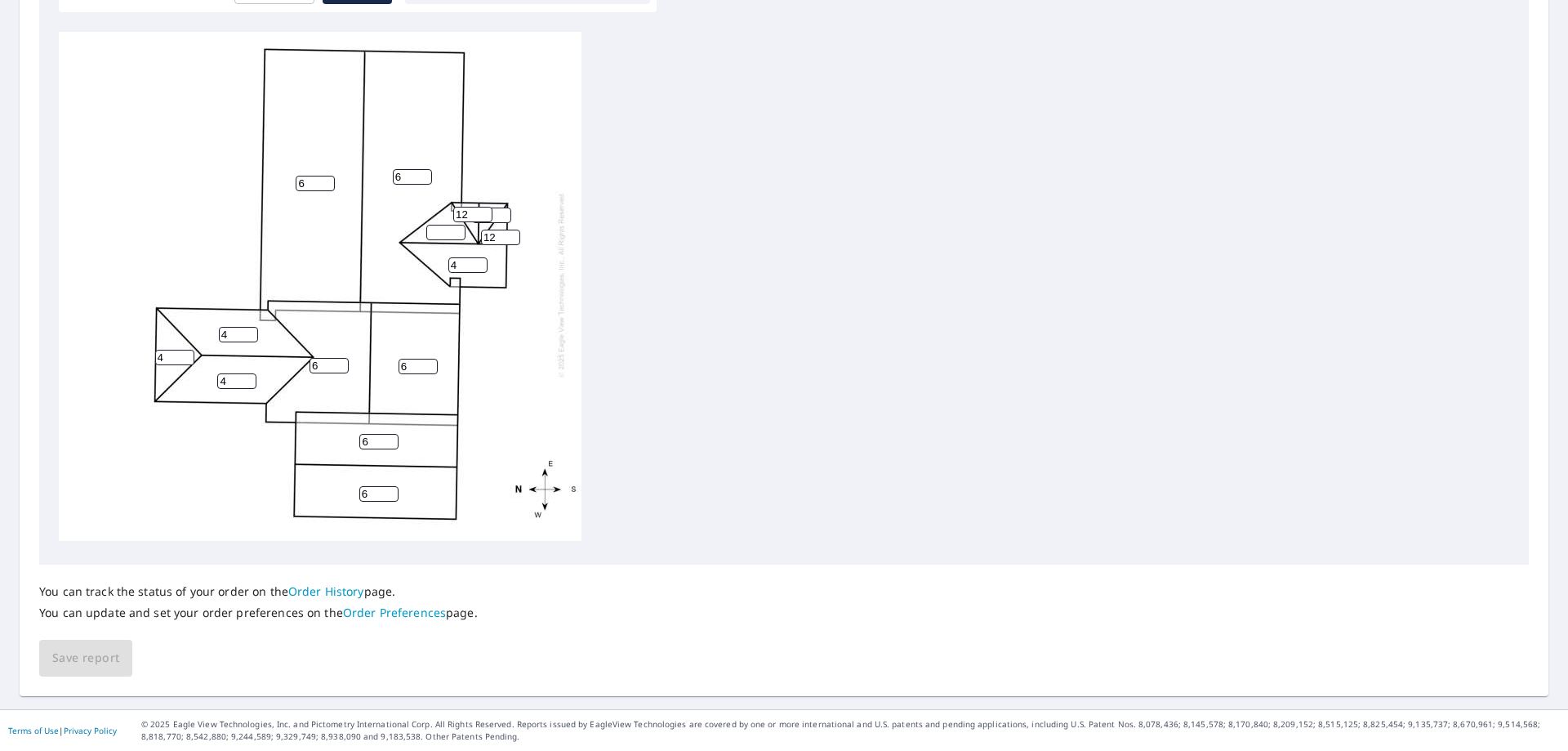
click at [481, 258] on input "4" at bounding box center [468, 266] width 39 height 16
click at [481, 258] on input "5" at bounding box center [468, 266] width 39 height 16
click at [481, 258] on input "6" at bounding box center [468, 266] width 39 height 16
click at [481, 258] on input "7" at bounding box center [468, 266] width 39 height 16
click at [481, 258] on input "8" at bounding box center [468, 266] width 39 height 16
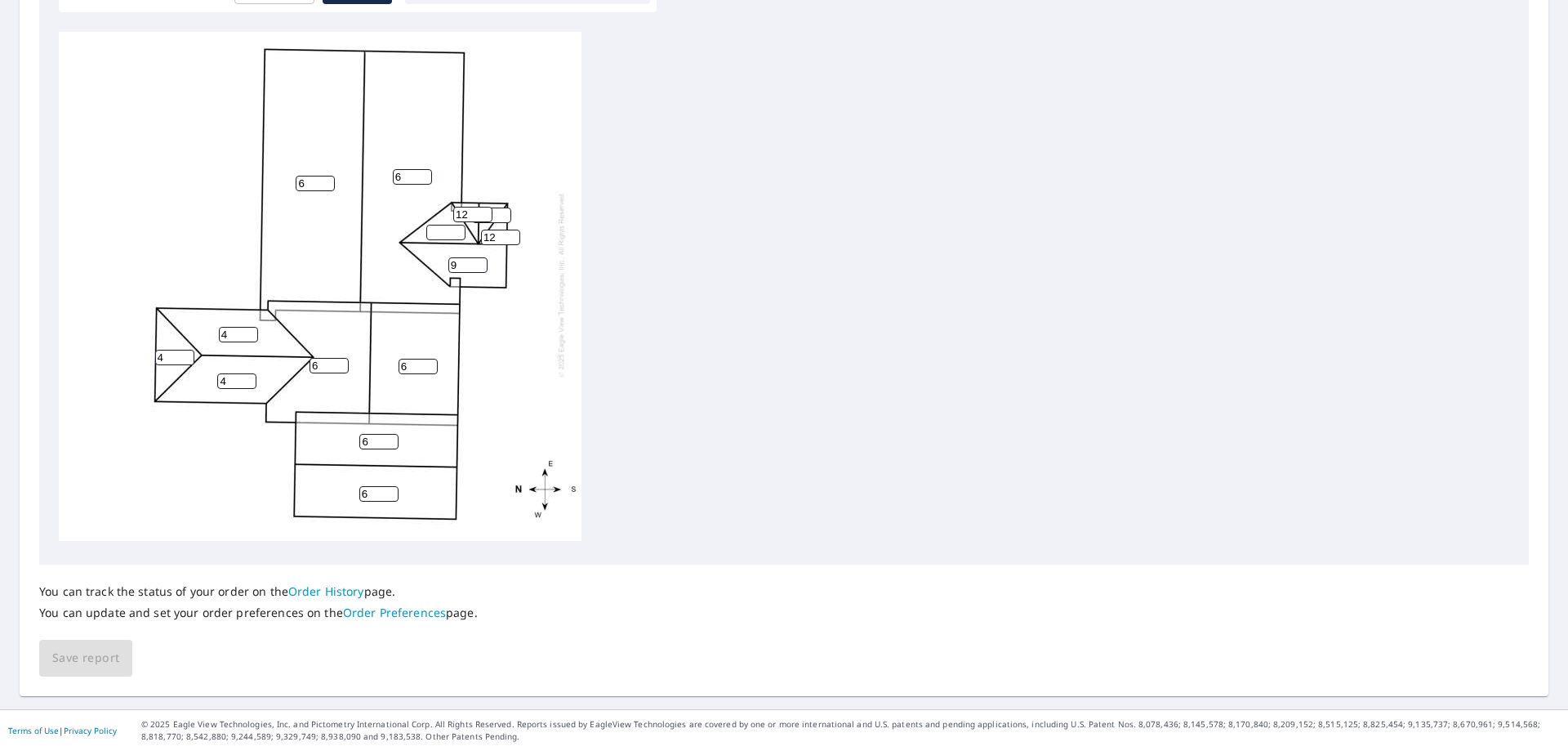
click at [481, 258] on input "9" at bounding box center [468, 266] width 39 height 16
click at [481, 258] on input "10" at bounding box center [468, 266] width 39 height 16
click at [481, 258] on input "11" at bounding box center [468, 266] width 39 height 16
type input "12"
click at [481, 258] on input "12" at bounding box center [468, 266] width 39 height 16
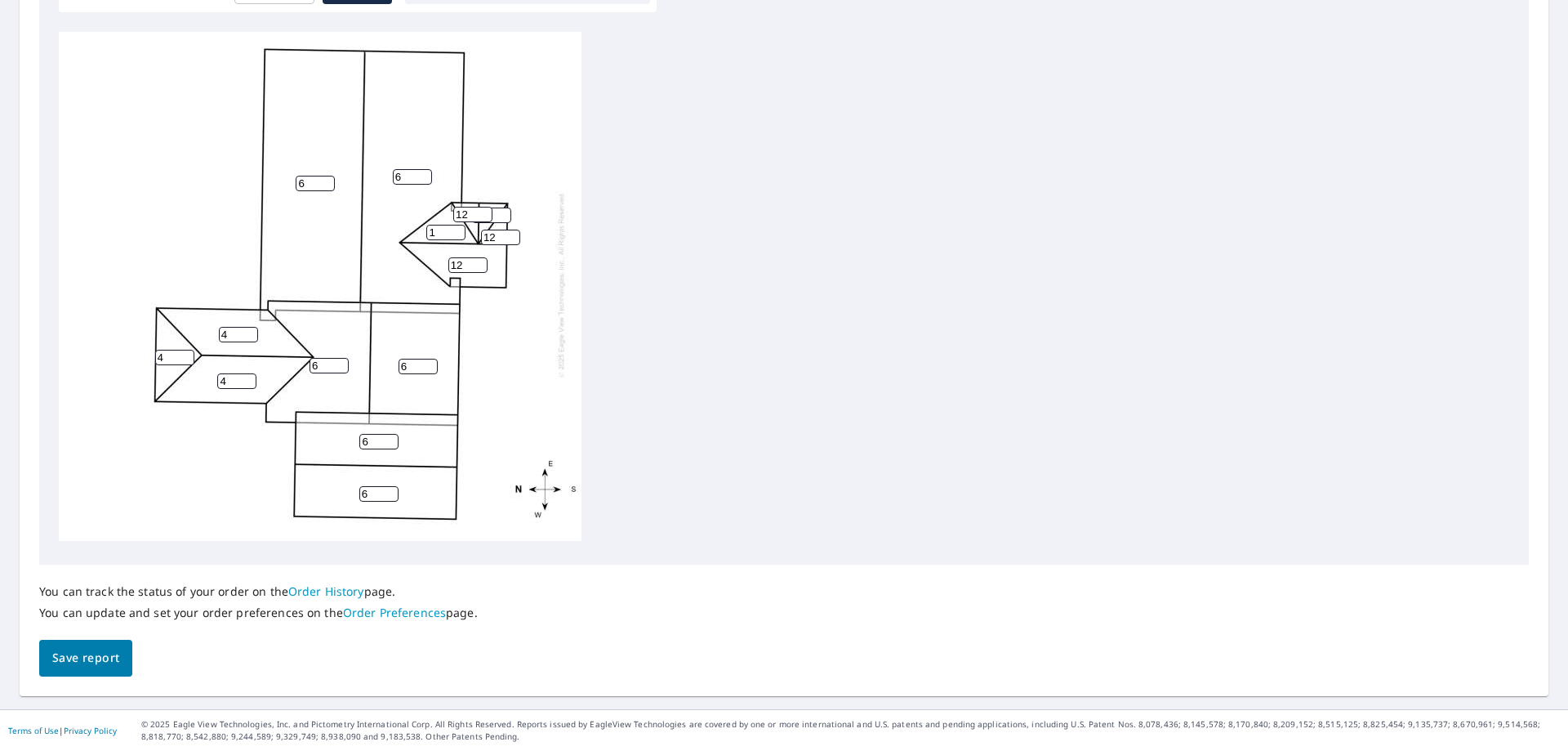
click at [456, 225] on input "1" at bounding box center [446, 233] width 39 height 16
click at [456, 225] on input "2" at bounding box center [446, 233] width 39 height 16
click at [456, 225] on input "3" at bounding box center [446, 233] width 39 height 16
click at [456, 225] on input "4" at bounding box center [446, 233] width 39 height 16
click at [456, 225] on input "5" at bounding box center [446, 233] width 39 height 16
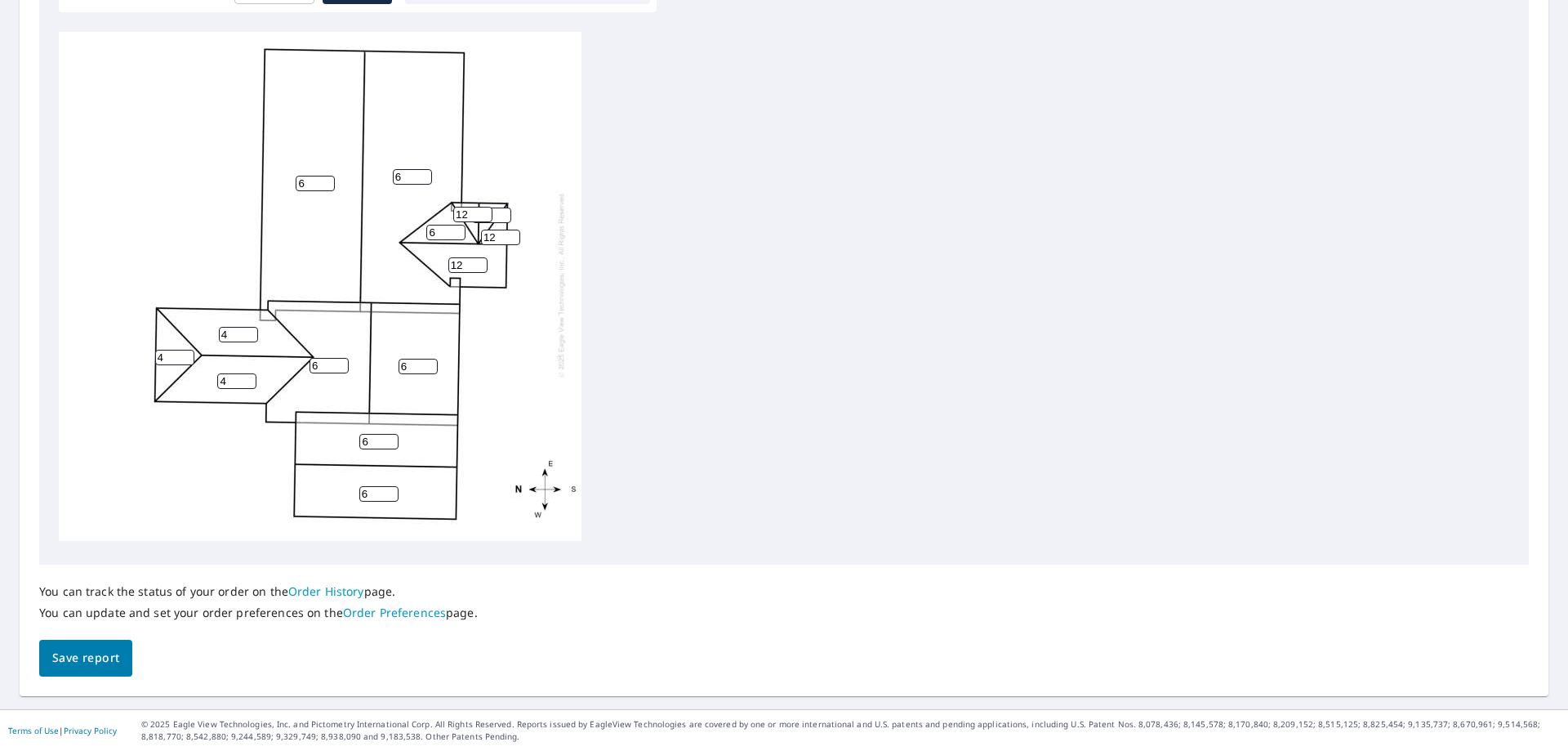
click at [456, 225] on input "6" at bounding box center [446, 233] width 39 height 16
click at [456, 225] on input "7" at bounding box center [446, 233] width 39 height 16
click at [456, 225] on input "8" at bounding box center [446, 233] width 39 height 16
click at [456, 225] on input "9" at bounding box center [446, 233] width 39 height 16
click at [456, 225] on input "10" at bounding box center [446, 233] width 39 height 16
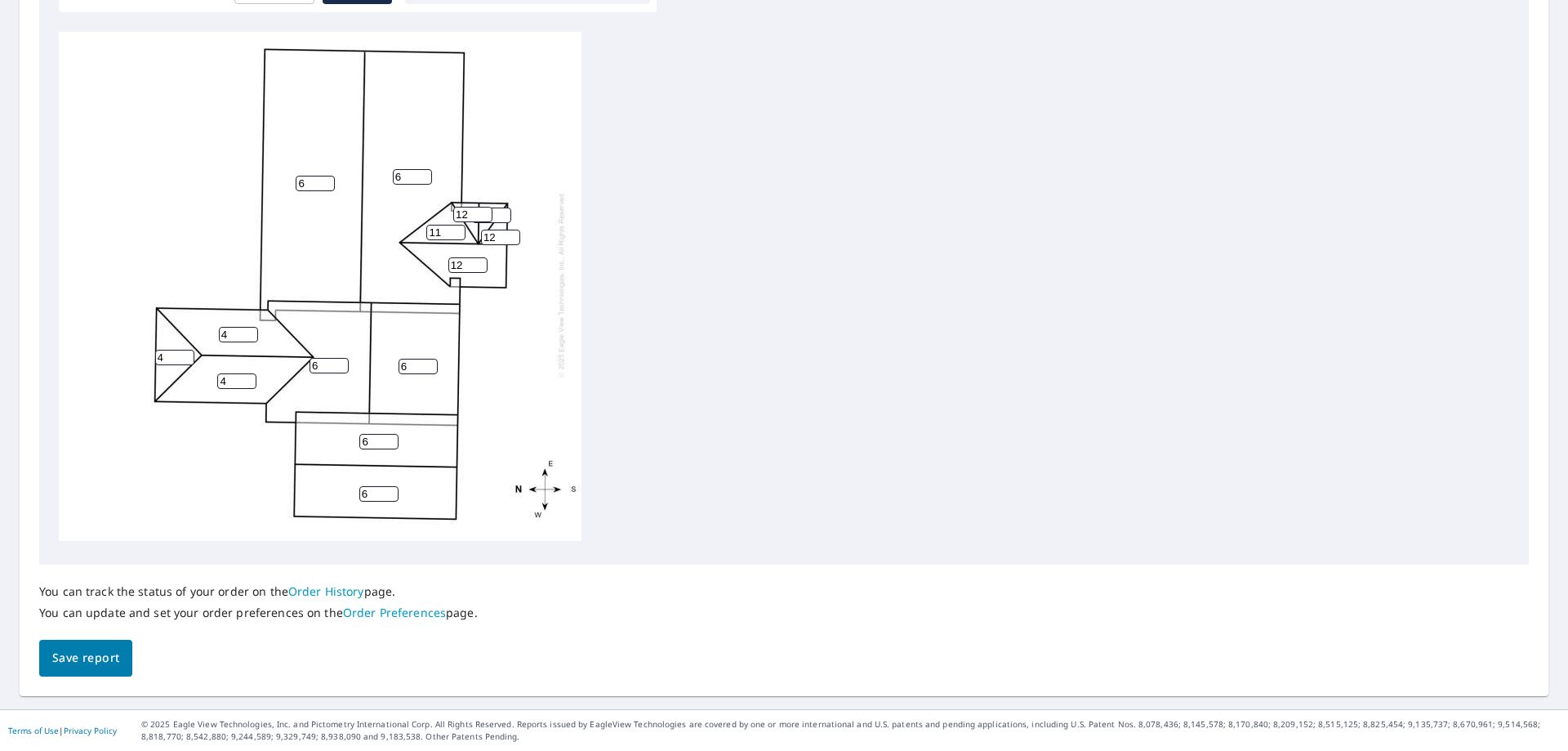
click at [456, 225] on input "11" at bounding box center [446, 233] width 39 height 16
type input "12"
click at [456, 225] on input "12" at bounding box center [446, 233] width 39 height 16
click at [95, 654] on span "Save report" at bounding box center [85, 657] width 67 height 20
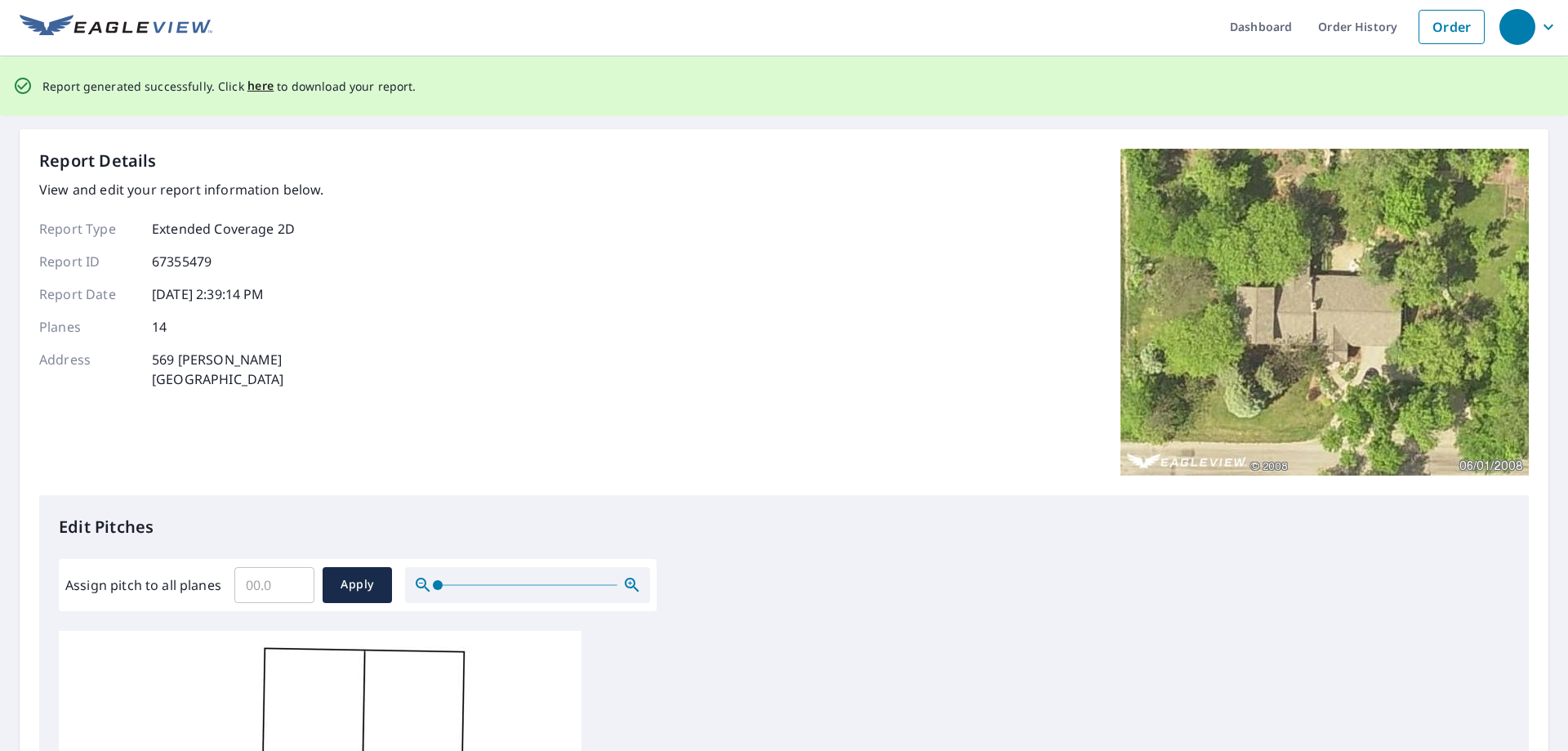
scroll to position [0, 0]
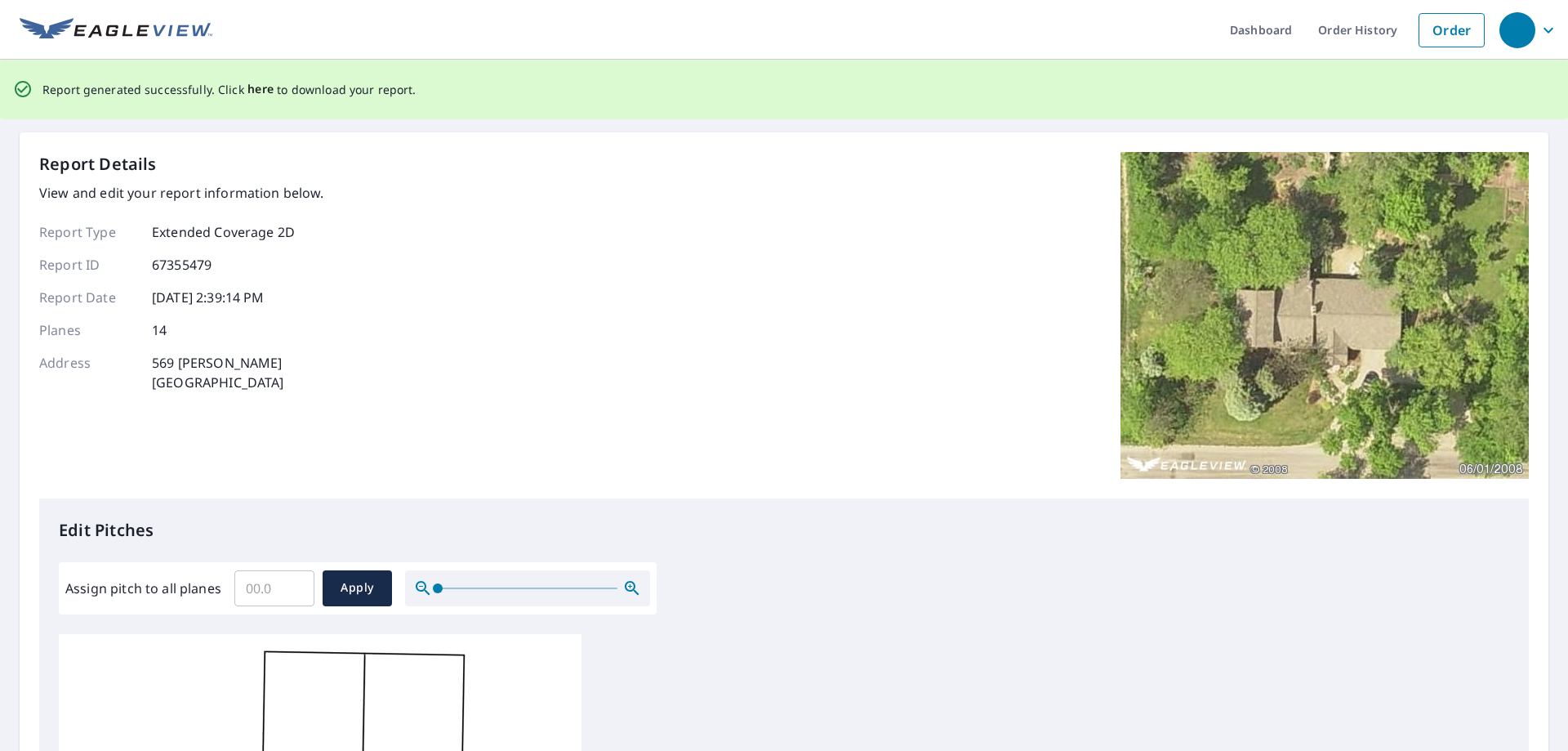
click at [250, 88] on span "here" at bounding box center [261, 89] width 27 height 20
